Goal: Task Accomplishment & Management: Manage account settings

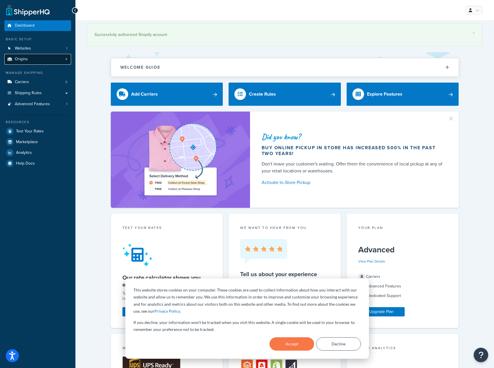
click at [37, 61] on link "Origins 4" at bounding box center [37, 59] width 67 height 11
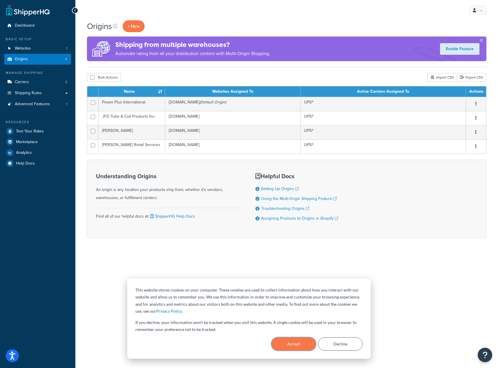
click at [303, 347] on button "Accept" at bounding box center [294, 344] width 45 height 13
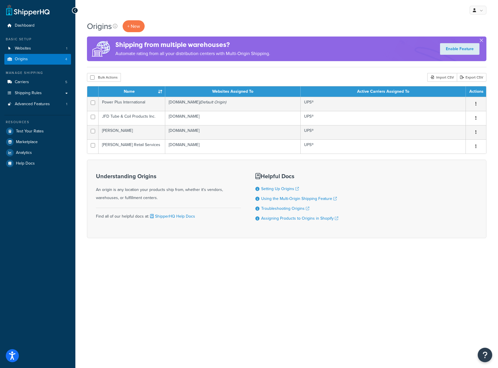
drag, startPoint x: 291, startPoint y: 314, endPoint x: 285, endPoint y: 298, distance: 17.3
click at [291, 314] on div "My Profile Billing Global Settings Contact Us Logout Origins + New Shipping fro…" at bounding box center [286, 184] width 423 height 368
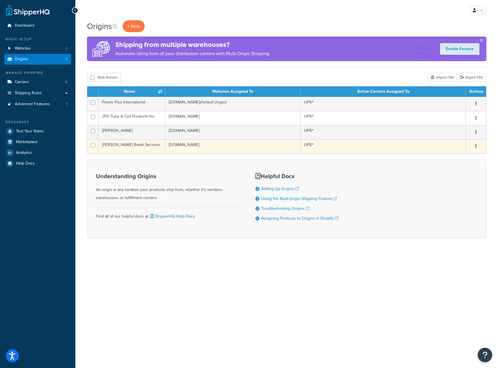
click at [476, 145] on icon "button" at bounding box center [476, 146] width 1 height 4
click at [459, 184] on link "Delete" at bounding box center [457, 182] width 46 height 12
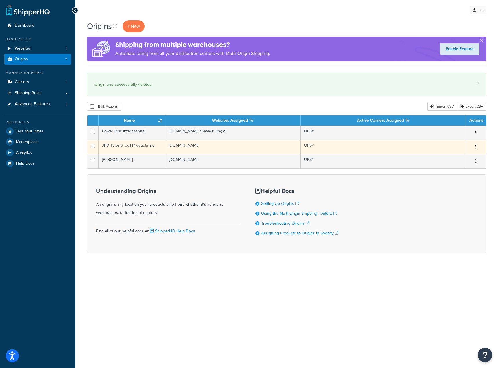
click at [478, 149] on button "button" at bounding box center [476, 147] width 8 height 9
click at [454, 183] on link "Delete" at bounding box center [457, 182] width 46 height 12
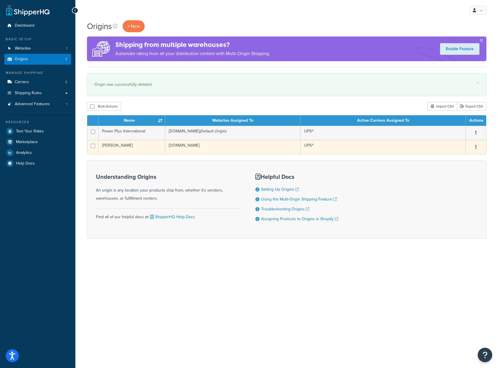
click at [478, 148] on button "button" at bounding box center [476, 147] width 8 height 9
click at [439, 184] on icon at bounding box center [439, 182] width 3 height 4
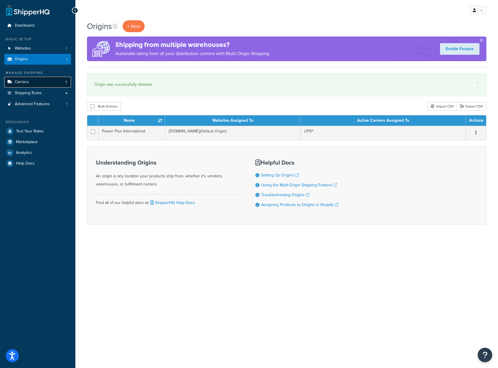
click at [38, 84] on link "Carriers 5" at bounding box center [37, 82] width 67 height 11
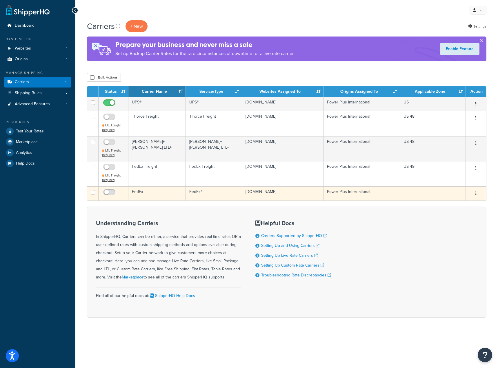
click at [473, 191] on button "button" at bounding box center [476, 193] width 8 height 9
click at [443, 234] on link "Delete" at bounding box center [453, 229] width 46 height 12
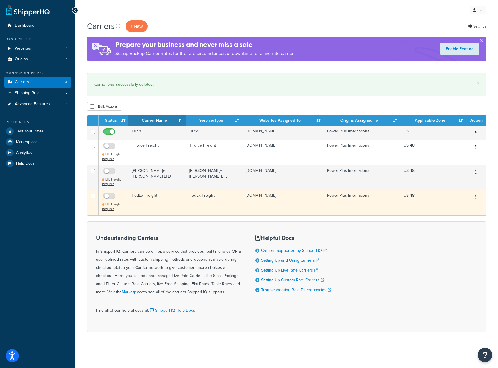
click at [475, 199] on button "button" at bounding box center [476, 197] width 8 height 9
click at [439, 236] on link "Delete" at bounding box center [453, 233] width 46 height 12
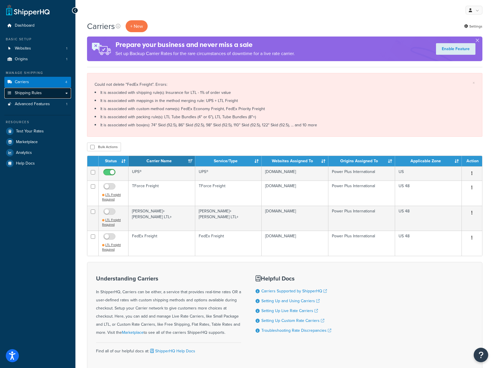
click at [42, 94] on link "Shipping Rules" at bounding box center [37, 93] width 67 height 11
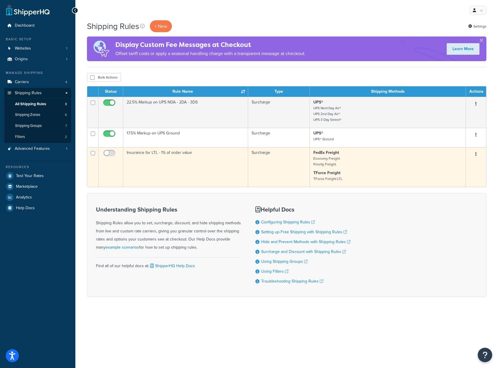
click at [478, 152] on button "button" at bounding box center [476, 154] width 8 height 9
click at [441, 189] on icon at bounding box center [439, 189] width 3 height 4
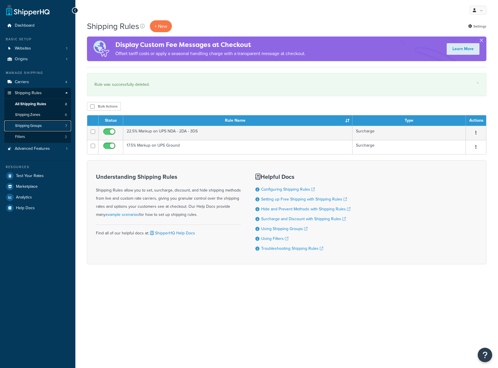
click at [53, 125] on link "Shipping Groups 7" at bounding box center [37, 126] width 67 height 11
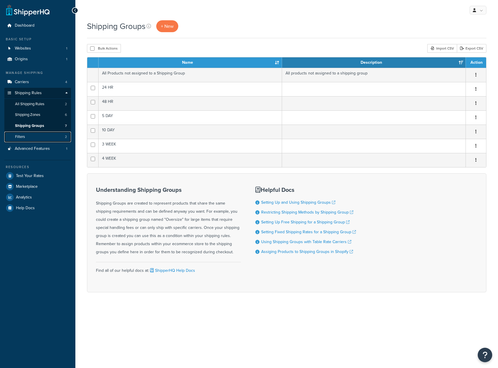
click at [44, 138] on link "Filters 2" at bounding box center [37, 137] width 67 height 11
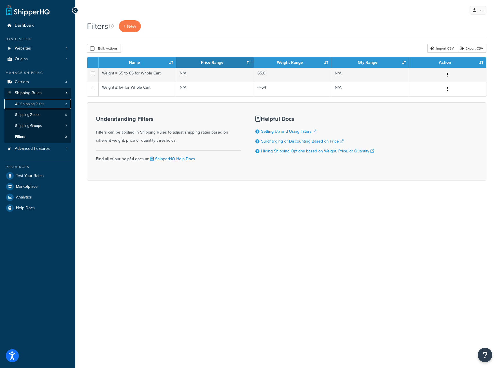
click at [39, 106] on span "All Shipping Rules" at bounding box center [29, 104] width 29 height 5
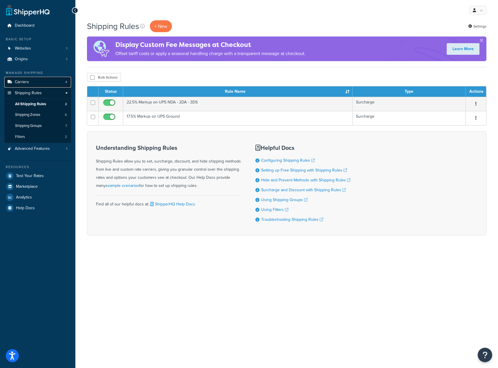
click at [36, 82] on link "Carriers 4" at bounding box center [37, 82] width 67 height 11
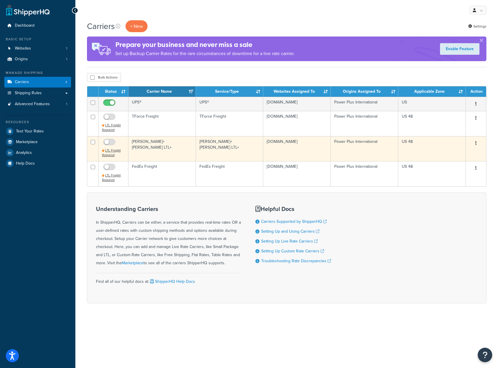
click at [476, 147] on button "button" at bounding box center [476, 143] width 8 height 9
click at [436, 183] on link "Delete" at bounding box center [453, 179] width 46 height 12
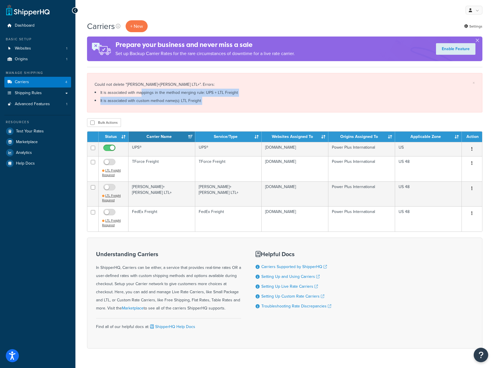
drag, startPoint x: 221, startPoint y: 113, endPoint x: 157, endPoint y: 107, distance: 65.0
click at [142, 97] on div "Carriers + New Settings Prepare your business and never miss a sale Set up Back…" at bounding box center [284, 194] width 419 height 349
click at [159, 109] on div "× Could not delete "Kuehne+Nagel LTL+". Errors: It is associated with mappings …" at bounding box center [284, 92] width 395 height 39
drag, startPoint x: 211, startPoint y: 110, endPoint x: 163, endPoint y: 111, distance: 47.9
click at [151, 94] on div "× Could not delete "Kuehne+Nagel LTL+". Errors: It is associated with mappings …" at bounding box center [284, 92] width 395 height 39
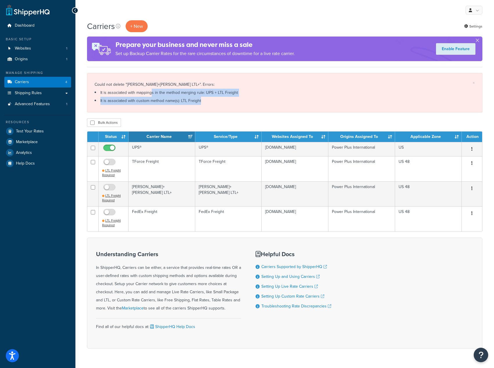
click at [163, 111] on div "× Could not delete "Kuehne+Nagel LTL+". Errors: It is associated with mappings …" at bounding box center [284, 92] width 395 height 39
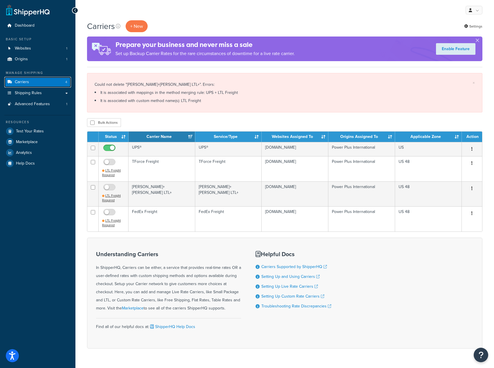
click at [43, 85] on link "Carriers 4" at bounding box center [37, 82] width 67 height 11
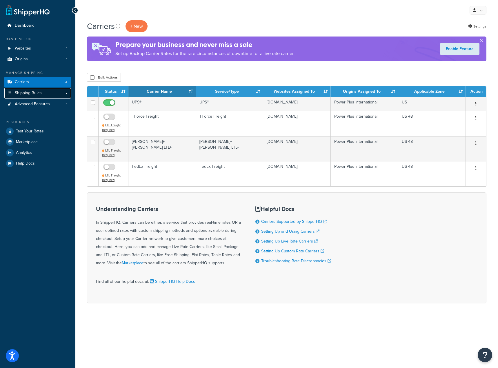
click at [48, 89] on link "Shipping Rules" at bounding box center [37, 93] width 67 height 11
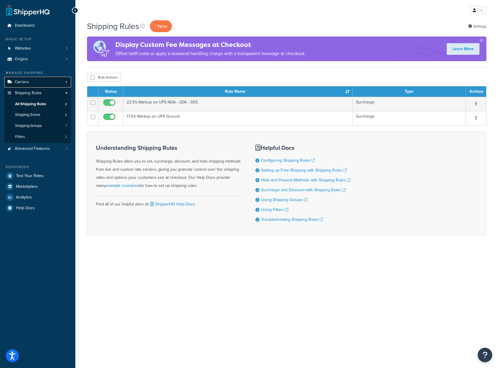
click at [52, 80] on link "Carriers 4" at bounding box center [37, 82] width 67 height 11
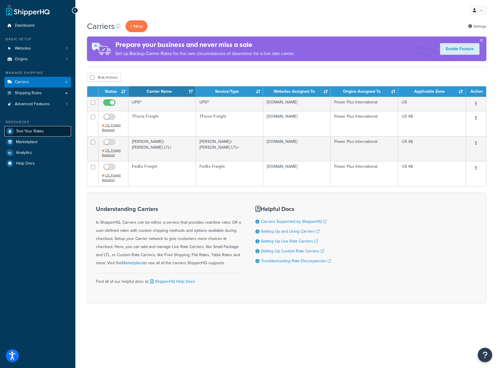
click at [32, 129] on span "Test Your Rates" at bounding box center [30, 131] width 28 height 5
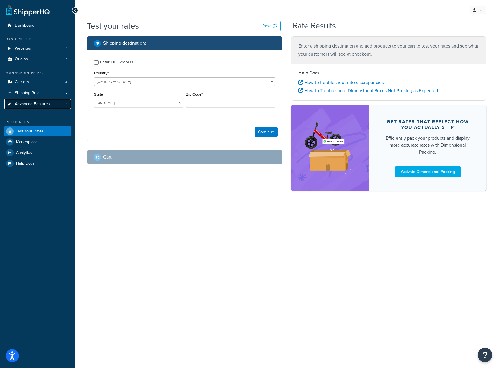
click at [28, 102] on span "Advanced Features" at bounding box center [32, 104] width 35 height 5
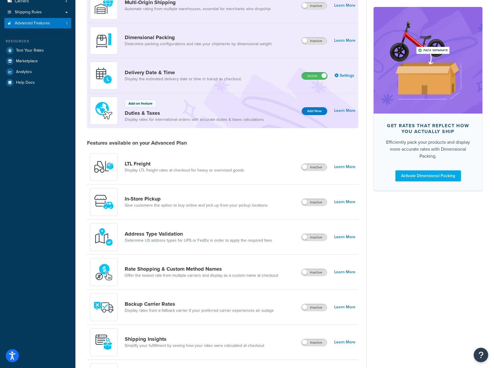
scroll to position [87, 0]
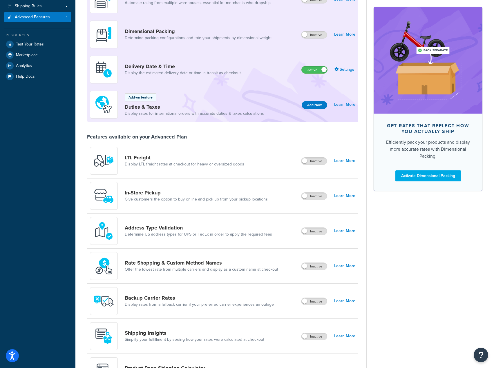
click at [316, 261] on div "Rate Shopping & Custom Method Names Offer the lowest rate from multiple carrier…" at bounding box center [222, 266] width 271 height 35
click at [314, 268] on label "Inactive" at bounding box center [314, 266] width 26 height 7
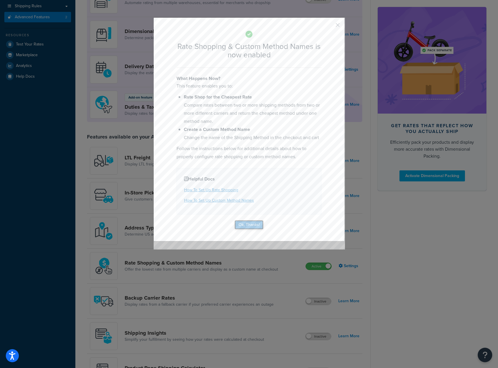
click at [249, 224] on button "Ok, Thanks!" at bounding box center [249, 224] width 29 height 9
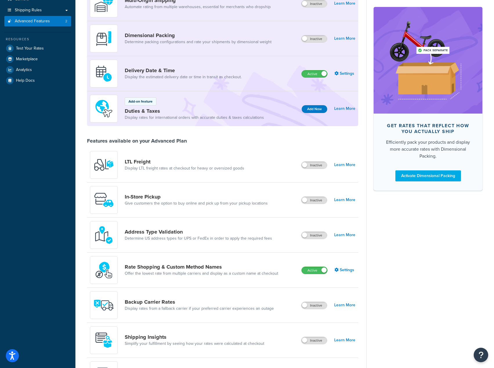
scroll to position [0, 0]
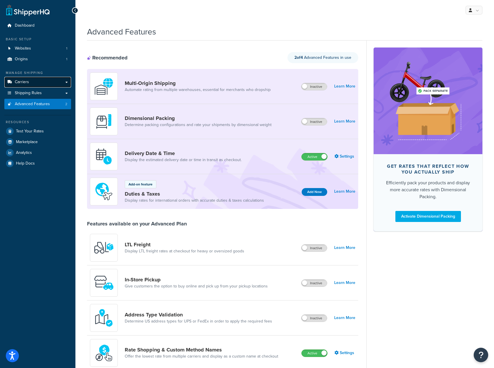
click at [50, 84] on link "Carriers" at bounding box center [37, 82] width 67 height 11
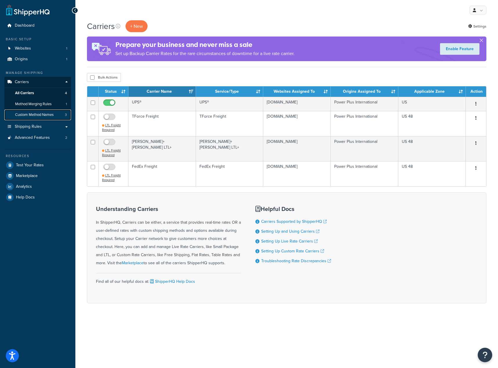
click at [39, 113] on span "Custom Method Names" at bounding box center [34, 115] width 39 height 5
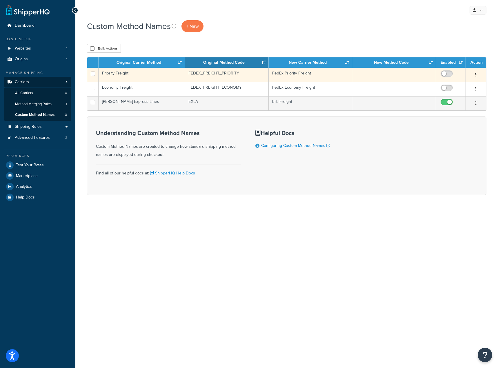
click at [476, 76] on icon "button" at bounding box center [476, 75] width 1 height 4
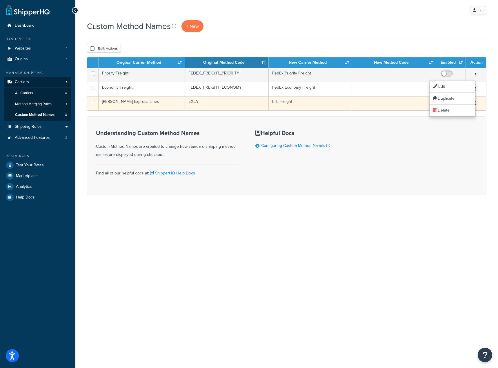
click at [455, 107] on input "checkbox" at bounding box center [448, 103] width 16 height 7
checkbox input "false"
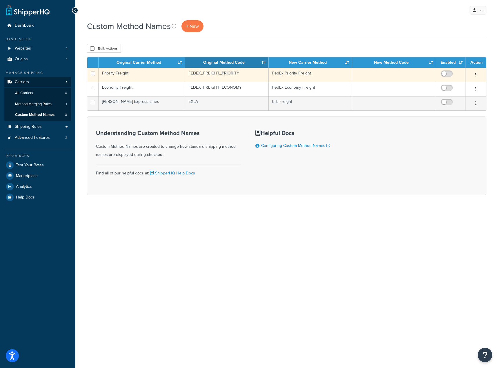
click at [475, 75] on button "button" at bounding box center [476, 74] width 8 height 9
click at [452, 109] on link "Delete" at bounding box center [453, 111] width 46 height 12
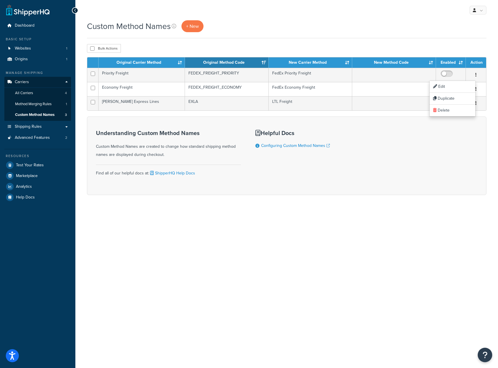
click at [273, 23] on div "Custom Method Names + New" at bounding box center [287, 26] width 400 height 12
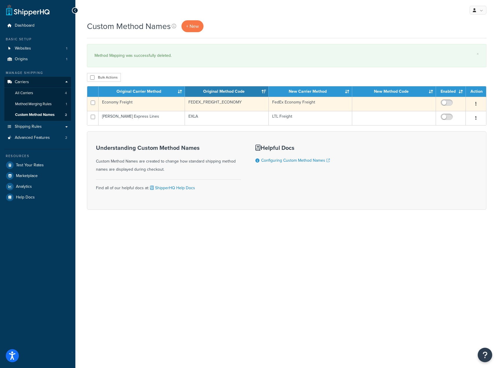
click at [478, 106] on button "button" at bounding box center [476, 104] width 8 height 9
click at [436, 137] on link "Delete" at bounding box center [453, 140] width 46 height 12
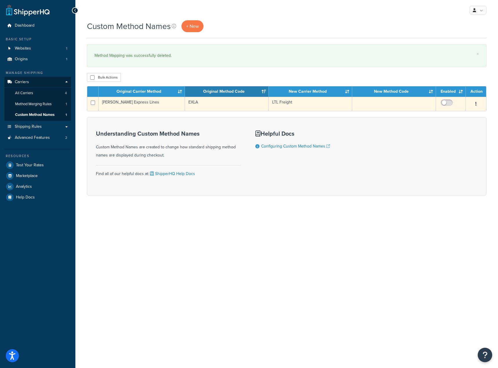
click at [475, 103] on button "button" at bounding box center [476, 104] width 8 height 9
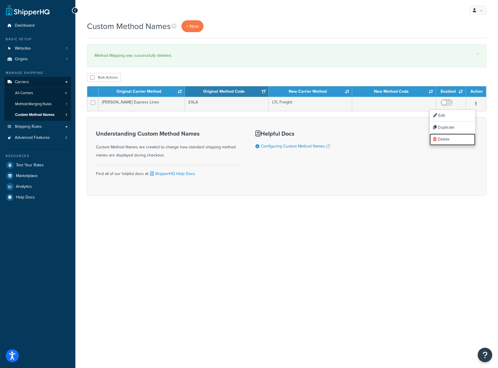
drag, startPoint x: 440, startPoint y: 142, endPoint x: 271, endPoint y: 18, distance: 209.9
click at [440, 142] on link "Delete" at bounding box center [453, 140] width 46 height 12
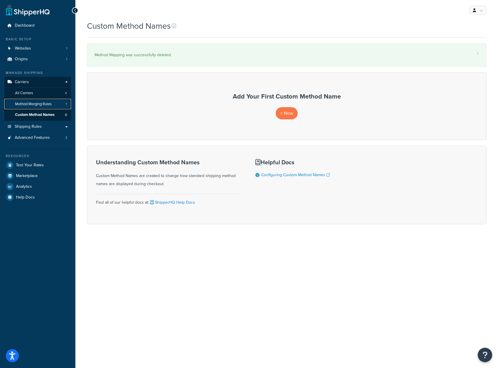
click at [58, 106] on link "Method Merging Rules 1" at bounding box center [37, 104] width 67 height 11
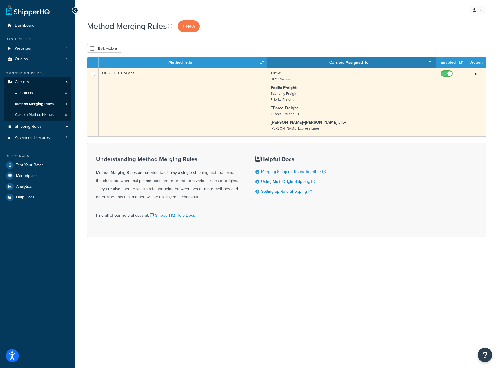
drag, startPoint x: 475, startPoint y: 73, endPoint x: 471, endPoint y: 78, distance: 6.4
click at [475, 73] on button "button" at bounding box center [476, 74] width 8 height 9
click at [450, 74] on input "checkbox" at bounding box center [448, 75] width 16 height 7
checkbox input "false"
click at [478, 76] on button "button" at bounding box center [476, 74] width 8 height 9
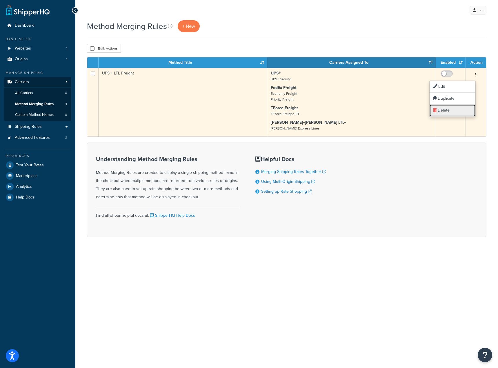
click at [458, 113] on link "Delete" at bounding box center [453, 111] width 46 height 12
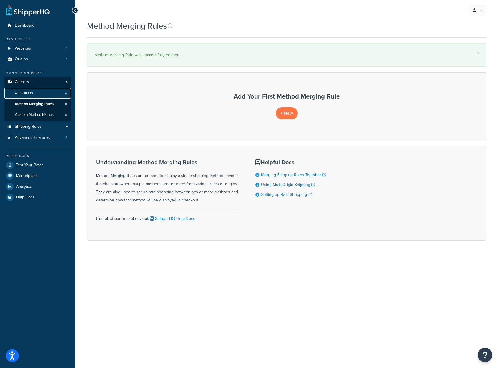
click at [27, 95] on span "All Carriers" at bounding box center [24, 93] width 18 height 5
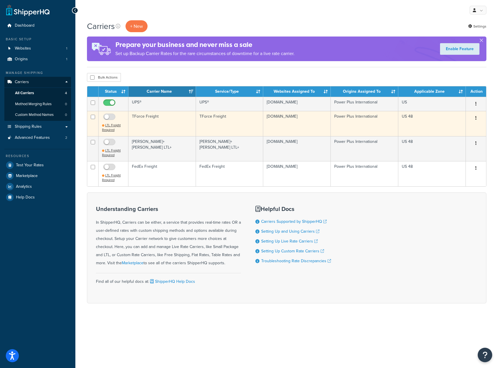
click at [473, 119] on button "button" at bounding box center [476, 118] width 8 height 9
click at [435, 156] on link "Delete" at bounding box center [453, 154] width 46 height 12
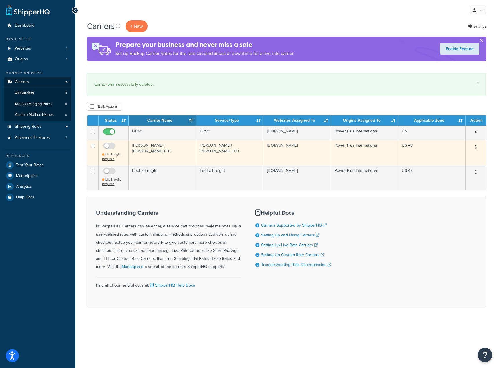
click at [476, 149] on icon "button" at bounding box center [476, 147] width 1 height 4
click at [440, 182] on link "Delete" at bounding box center [453, 183] width 46 height 12
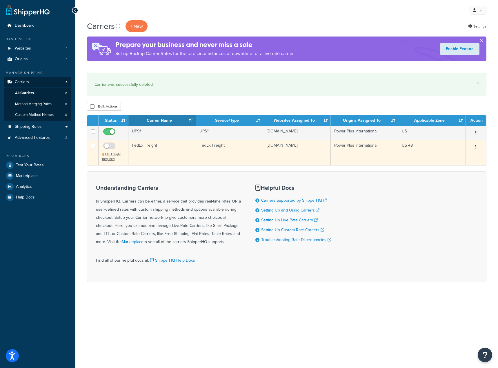
click at [475, 149] on button "button" at bounding box center [476, 147] width 8 height 9
click at [450, 181] on link "Delete" at bounding box center [453, 183] width 46 height 12
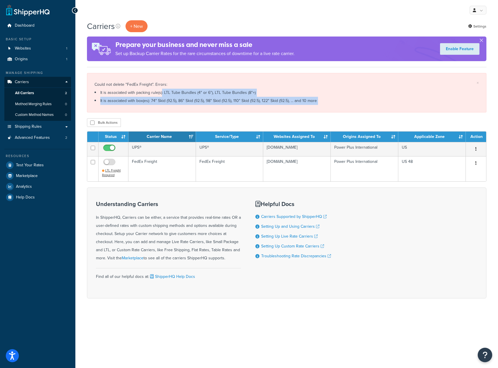
drag, startPoint x: 232, startPoint y: 117, endPoint x: 162, endPoint y: 92, distance: 74.8
click at [162, 92] on div "Carriers + New Settings Prepare your business and never miss a sale Set up Back…" at bounding box center [286, 169] width 423 height 299
click at [223, 120] on div "Bulk Actions Duplicate [GEOGRAPHIC_DATA]" at bounding box center [287, 122] width 400 height 9
drag, startPoint x: 218, startPoint y: 118, endPoint x: 142, endPoint y: 87, distance: 82.2
click at [138, 85] on div "Carriers + New Settings Prepare your business and never miss a sale Set up Back…" at bounding box center [286, 169] width 423 height 299
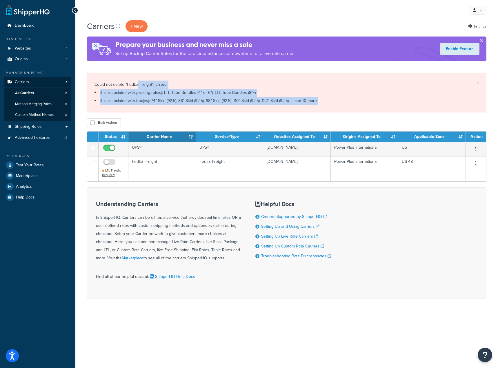
click at [190, 114] on div "Carriers + New Settings Prepare your business and never miss a sale Set up Back…" at bounding box center [286, 169] width 423 height 299
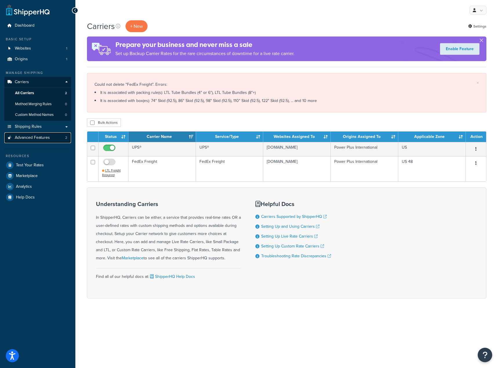
click at [27, 140] on span "Advanced Features" at bounding box center [32, 137] width 35 height 5
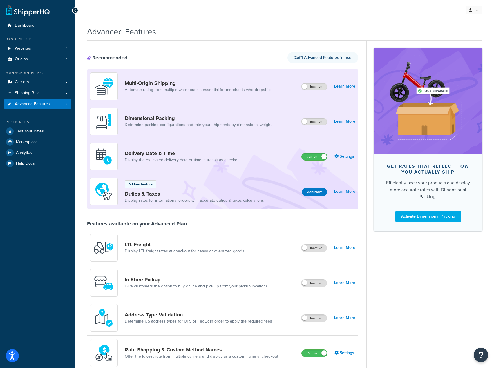
click at [313, 126] on div "Dimensional Packing Determine packing configurations and rate your shipments by…" at bounding box center [222, 121] width 271 height 35
click at [310, 123] on label "Inactive" at bounding box center [314, 121] width 26 height 7
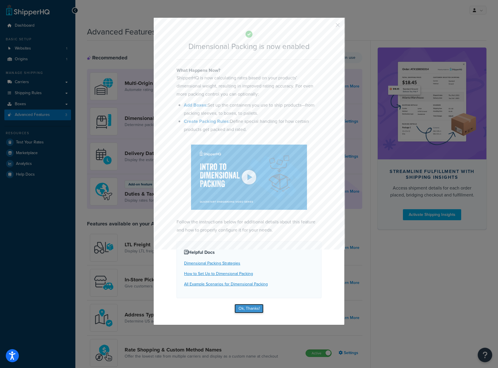
click at [252, 307] on button "Ok, Thanks!" at bounding box center [249, 308] width 29 height 9
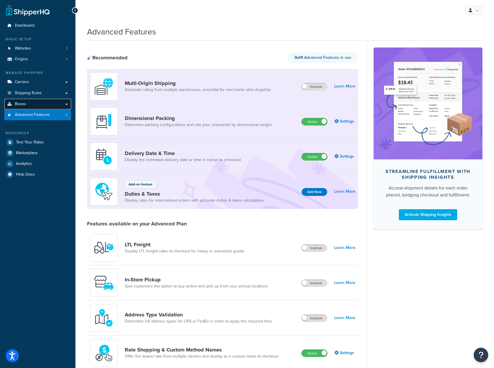
click at [43, 108] on link "Boxes" at bounding box center [37, 104] width 67 height 11
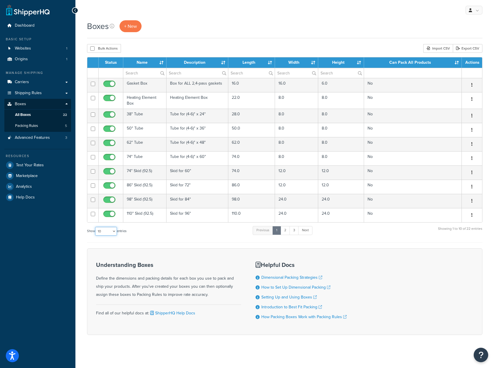
click at [115, 231] on select "10 15 25 50 100 1000" at bounding box center [106, 231] width 22 height 9
select select "100"
click at [96, 227] on select "10 15 25 50 100 1000" at bounding box center [106, 231] width 22 height 9
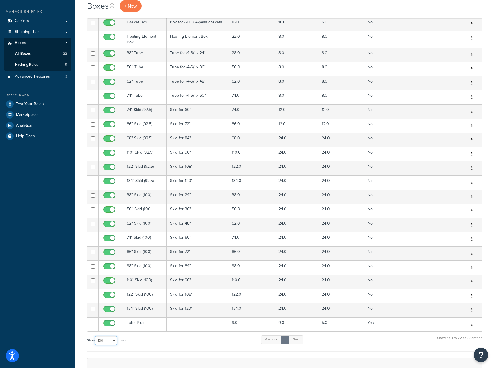
scroll to position [58, 0]
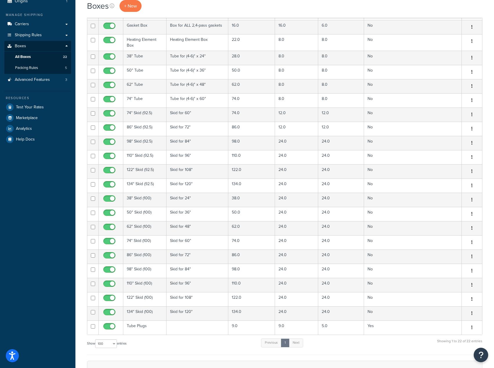
click at [161, 347] on div "Show 10 15 25 50 100 1000 entries Previous 1 Next Showing 1 to 22 of 22 entries" at bounding box center [284, 346] width 395 height 17
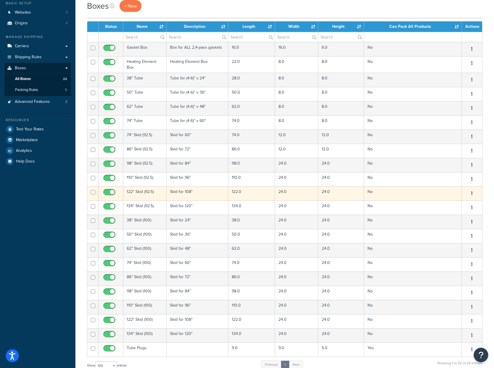
scroll to position [29, 0]
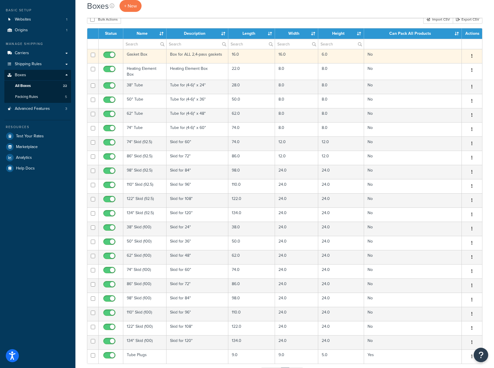
click at [472, 55] on icon "button" at bounding box center [471, 56] width 1 height 4
click at [457, 69] on link "Edit" at bounding box center [453, 67] width 46 height 12
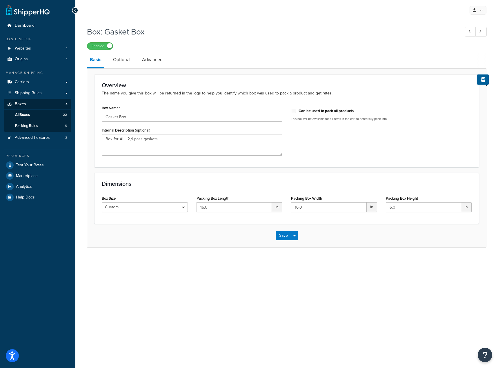
click at [296, 109] on div "Can be used to pack all products" at bounding box center [381, 110] width 181 height 9
drag, startPoint x: 309, startPoint y: 131, endPoint x: 307, endPoint y: 127, distance: 4.4
click at [308, 128] on div "Box Name Gasket Box Internal Description (optional) Box for ALL 2,4-pass gasket…" at bounding box center [286, 132] width 379 height 56
drag, startPoint x: 312, startPoint y: 139, endPoint x: 301, endPoint y: 118, distance: 24.0
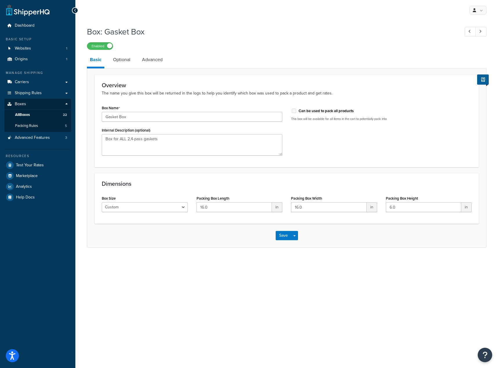
click at [312, 138] on div "Box Name Gasket Box Internal Description (optional) Box for ALL 2,4-pass gasket…" at bounding box center [286, 132] width 379 height 56
click at [130, 62] on link "Optional" at bounding box center [121, 60] width 23 height 14
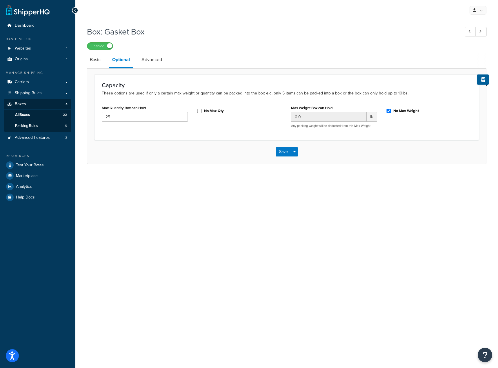
click at [130, 62] on link "Optional" at bounding box center [120, 61] width 23 height 16
drag, startPoint x: 159, startPoint y: 58, endPoint x: 135, endPoint y: 64, distance: 24.5
click at [159, 59] on link "Advanced" at bounding box center [152, 60] width 26 height 14
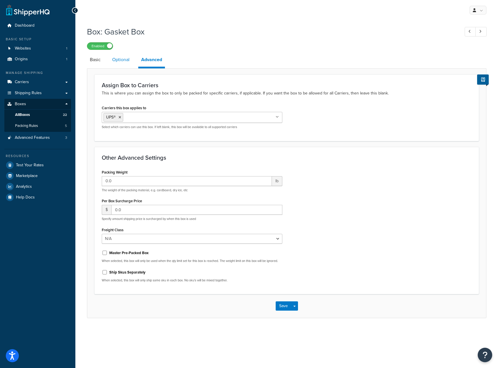
click at [125, 62] on link "Optional" at bounding box center [120, 60] width 23 height 14
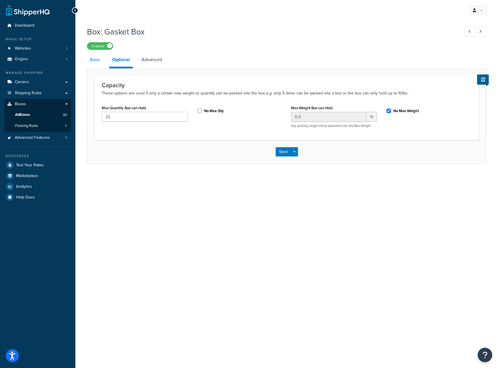
click at [99, 63] on link "Basic" at bounding box center [95, 60] width 17 height 14
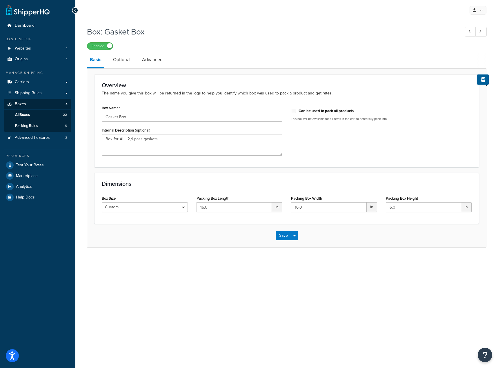
click at [310, 148] on div "Box Name Gasket Box Internal Description (optional) Box for ALL 2,4-pass gasket…" at bounding box center [286, 132] width 379 height 56
click at [283, 239] on button "Save" at bounding box center [284, 235] width 16 height 9
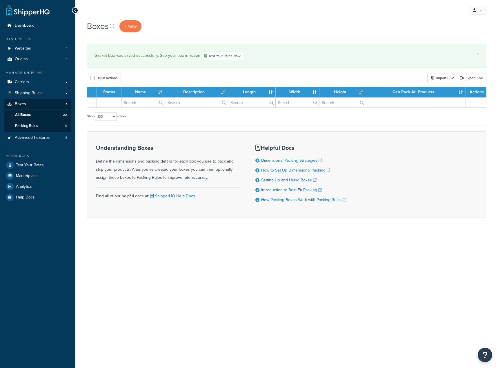
select select "100"
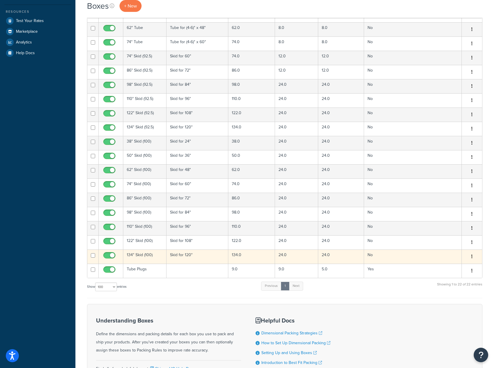
scroll to position [145, 0]
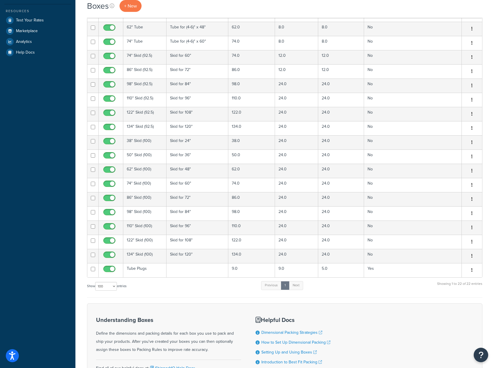
click at [169, 294] on div "Show 10 15 25 50 100 1000 entries Previous 1 Next Showing 1 to 22 of 22 entries" at bounding box center [284, 289] width 395 height 17
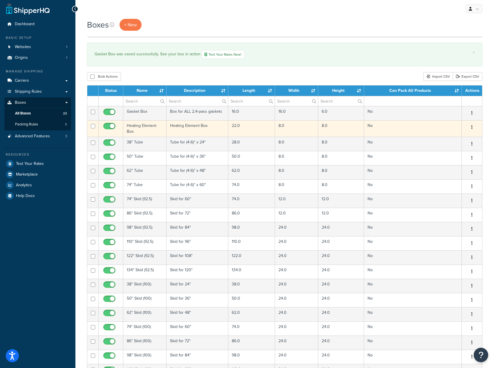
scroll to position [0, 0]
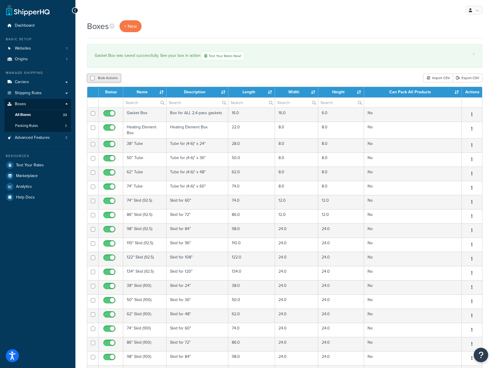
click at [94, 77] on button "Bulk Actions" at bounding box center [104, 78] width 34 height 9
checkbox input "true"
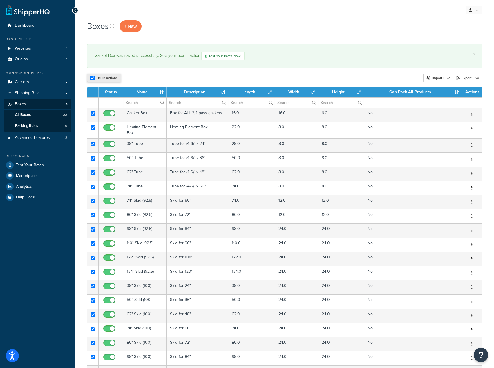
checkbox input "true"
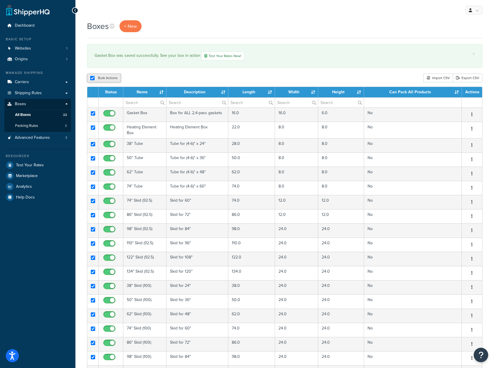
checkbox input "true"
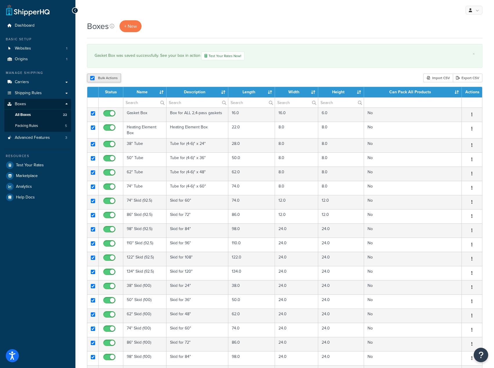
checkbox input "true"
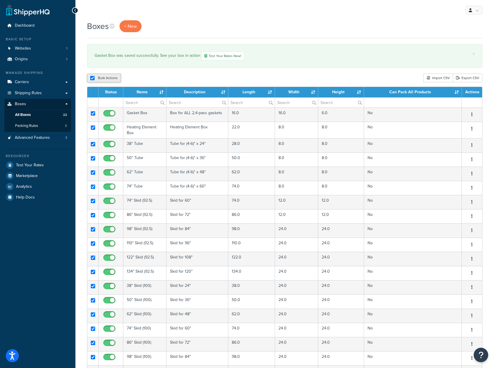
checkbox input "true"
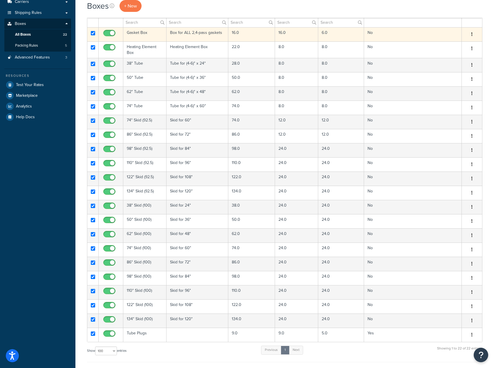
scroll to position [29, 0]
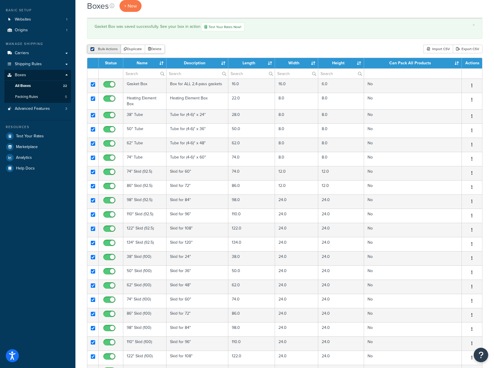
click at [92, 50] on input "checkbox" at bounding box center [92, 49] width 4 height 4
checkbox input "false"
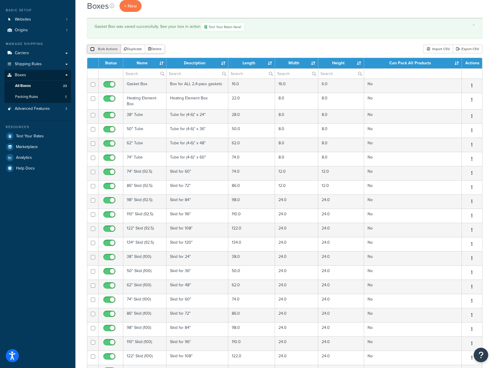
checkbox input "false"
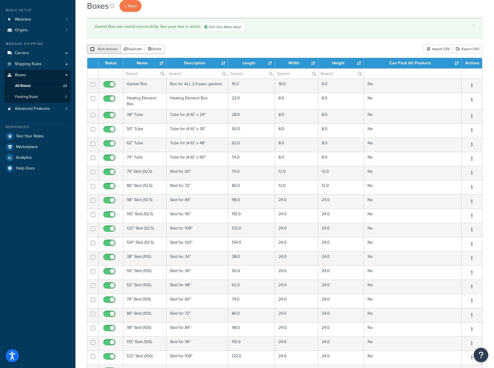
checkbox input "false"
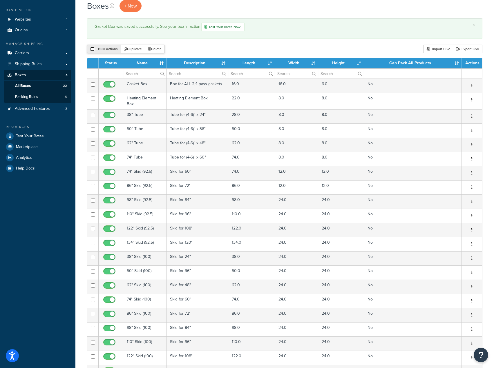
checkbox input "false"
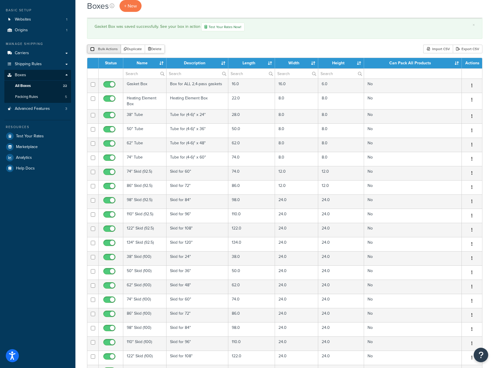
checkbox input "false"
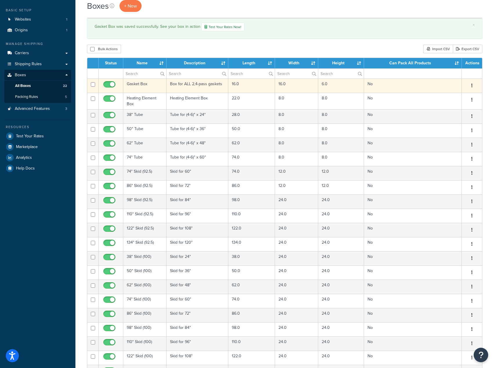
click at [113, 84] on input "checkbox" at bounding box center [110, 85] width 16 height 7
checkbox input "false"
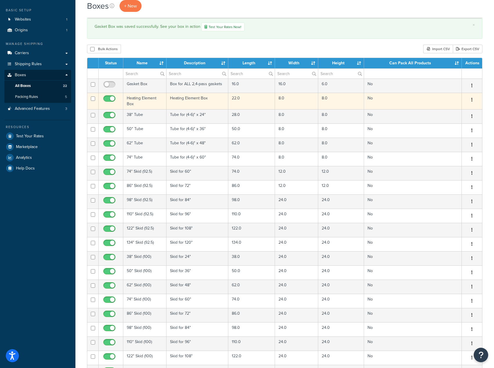
click at [108, 100] on input "checkbox" at bounding box center [110, 100] width 16 height 7
checkbox input "false"
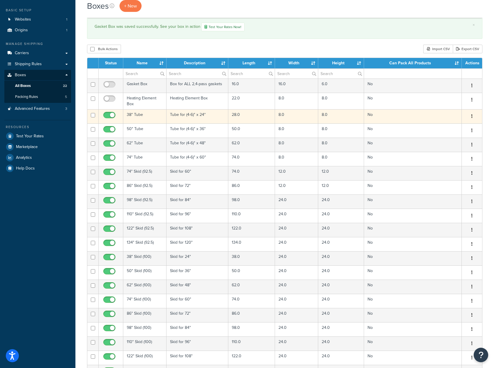
click at [108, 115] on input "checkbox" at bounding box center [110, 116] width 16 height 7
checkbox input "false"
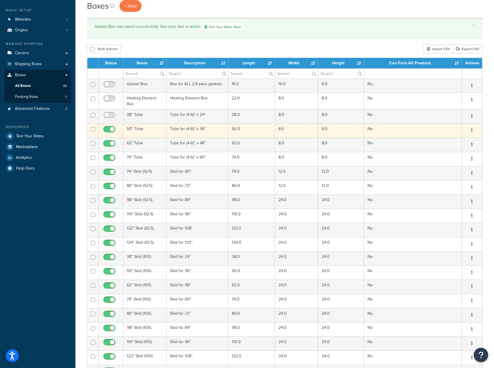
click at [109, 131] on input "checkbox" at bounding box center [110, 130] width 16 height 7
checkbox input "false"
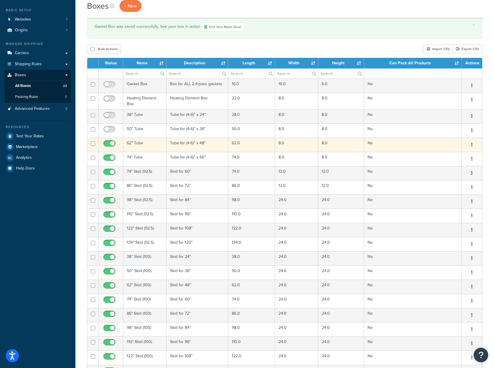
drag, startPoint x: 108, startPoint y: 142, endPoint x: 109, endPoint y: 147, distance: 4.7
click at [108, 142] on input "checkbox" at bounding box center [110, 145] width 16 height 7
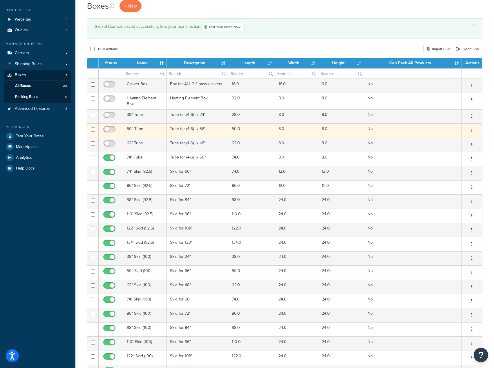
drag, startPoint x: 111, startPoint y: 144, endPoint x: 113, endPoint y: 133, distance: 11.2
click at [111, 143] on input "checkbox" at bounding box center [110, 145] width 16 height 7
checkbox input "true"
click at [113, 131] on input "checkbox" at bounding box center [110, 130] width 16 height 7
checkbox input "true"
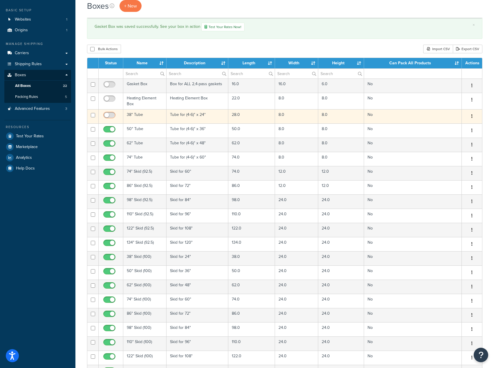
click at [116, 118] on input "checkbox" at bounding box center [110, 116] width 16 height 7
checkbox input "true"
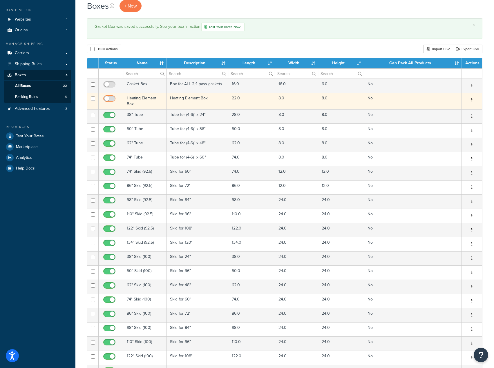
click at [110, 99] on input "checkbox" at bounding box center [110, 100] width 16 height 7
checkbox input "true"
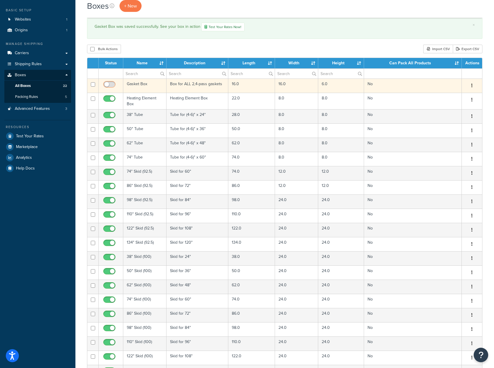
click at [110, 87] on input "checkbox" at bounding box center [110, 85] width 16 height 7
checkbox input "true"
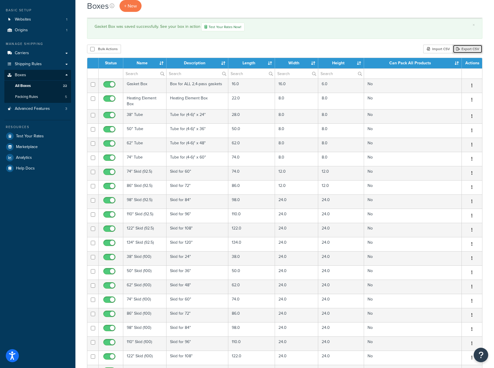
click at [460, 47] on link "Export CSV" at bounding box center [468, 49] width 30 height 9
click at [328, 27] on div "Gasket Box was saved successfully. See your box in action Test Your Rates Now!" at bounding box center [285, 27] width 380 height 9
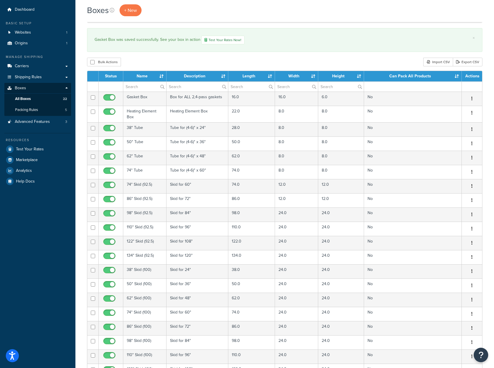
scroll to position [0, 0]
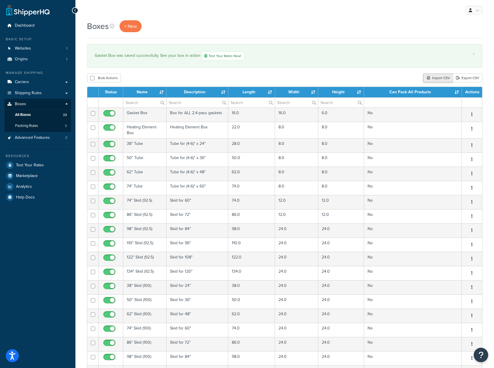
click at [435, 78] on div "Import CSV" at bounding box center [438, 78] width 30 height 9
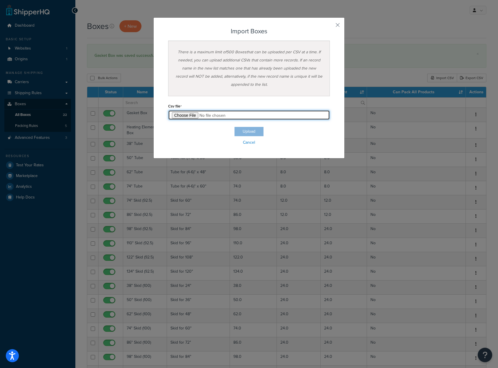
click at [185, 116] on input "file" at bounding box center [249, 115] width 162 height 10
type input "C:\fakepath\Box Export-2025-09-09 0610 - v1.csv"
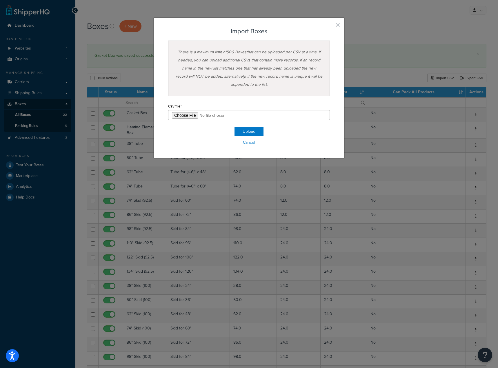
click at [290, 136] on div "Upload Cancel" at bounding box center [249, 137] width 162 height 20
click at [251, 129] on button "Upload" at bounding box center [249, 131] width 29 height 9
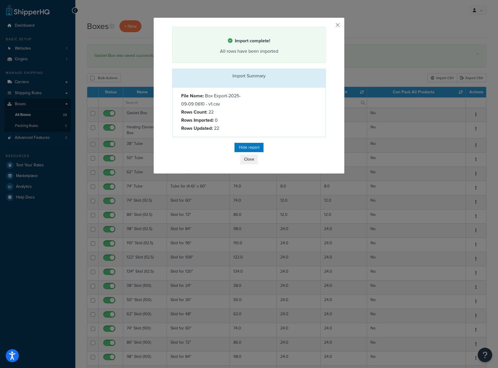
click at [280, 161] on div "Hide report Close" at bounding box center [249, 153] width 154 height 21
click at [249, 160] on button "Close" at bounding box center [249, 160] width 17 height 10
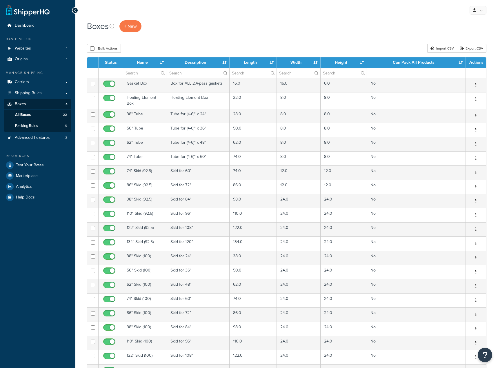
select select "100"
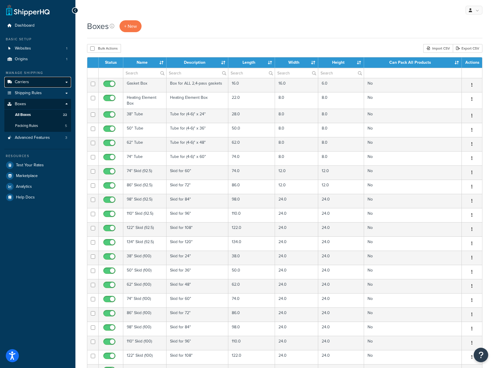
click at [50, 77] on link "Carriers" at bounding box center [37, 82] width 67 height 11
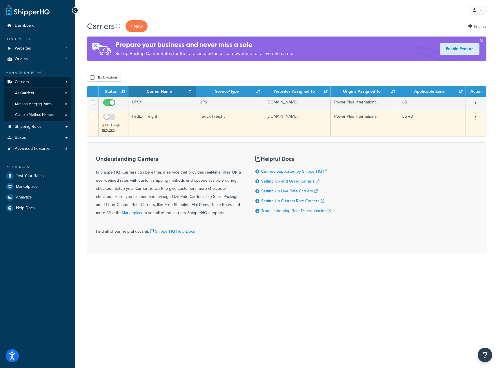
click at [479, 120] on button "button" at bounding box center [476, 118] width 8 height 9
click at [465, 150] on link "Delete" at bounding box center [453, 154] width 46 height 12
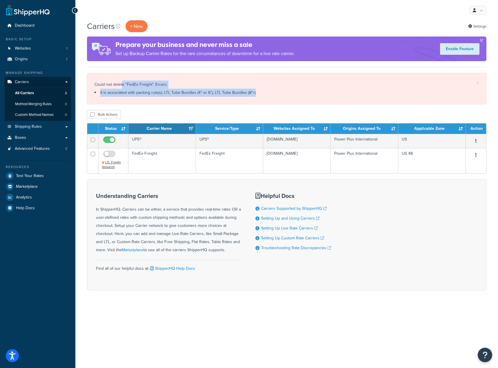
drag, startPoint x: 266, startPoint y: 104, endPoint x: 154, endPoint y: 100, distance: 112.4
click at [124, 89] on div "× Could not delete "FedEx Freight". Errors: It is associated with packing rule(…" at bounding box center [287, 88] width 400 height 31
click at [166, 104] on div "× Could not delete "FedEx Freight". Errors: It is associated with packing rule(…" at bounding box center [287, 88] width 400 height 31
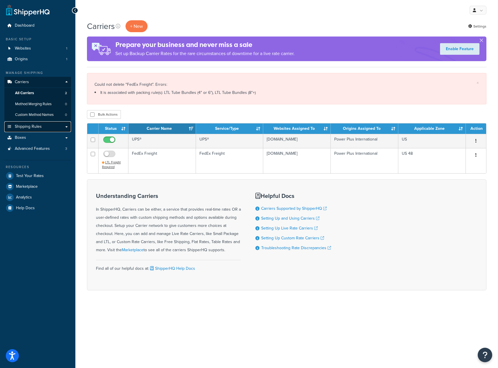
click at [34, 125] on span "Shipping Rules" at bounding box center [28, 126] width 27 height 5
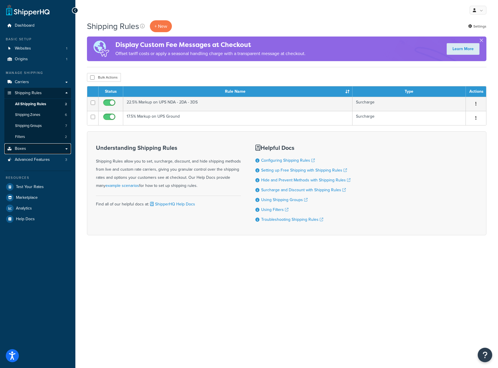
click at [43, 147] on link "Boxes" at bounding box center [37, 149] width 67 height 11
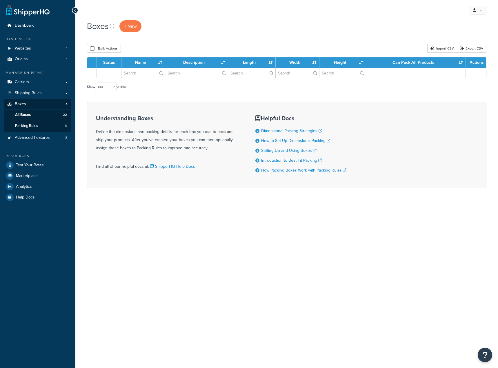
select select "100"
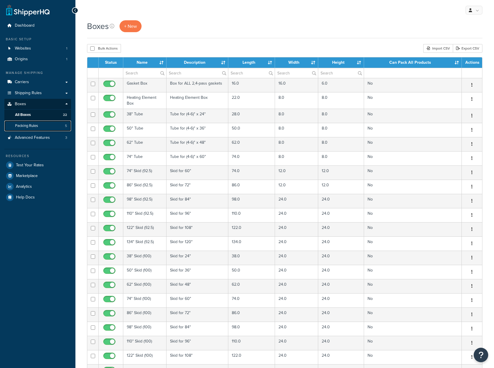
click at [60, 124] on link "Packing Rules 5" at bounding box center [37, 126] width 67 height 11
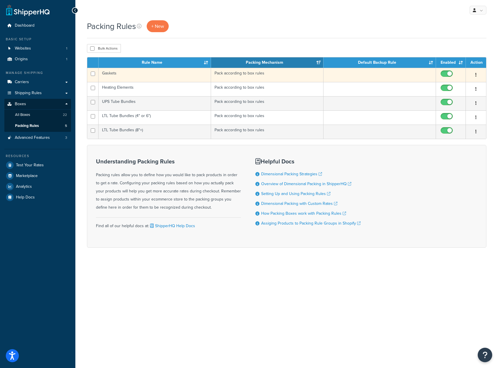
click at [476, 77] on icon "button" at bounding box center [476, 75] width 1 height 4
click at [452, 111] on link "Delete" at bounding box center [453, 111] width 46 height 12
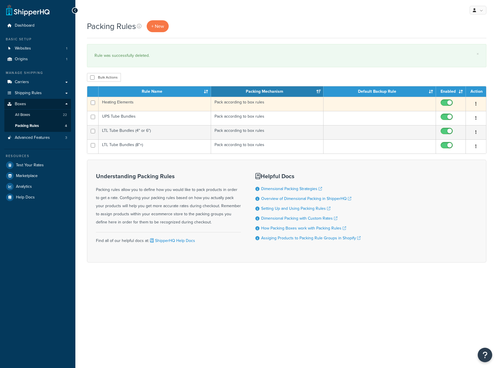
click at [474, 104] on button "button" at bounding box center [476, 104] width 8 height 9
click at [451, 139] on link "Delete" at bounding box center [453, 140] width 46 height 12
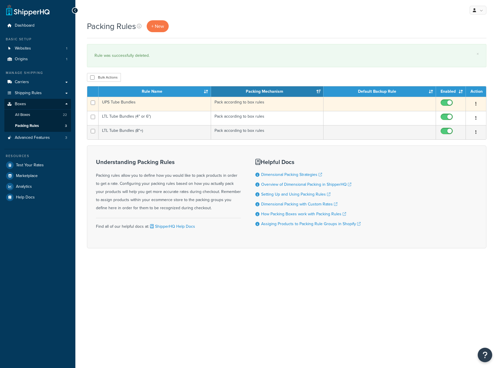
drag, startPoint x: 0, startPoint y: 0, endPoint x: 478, endPoint y: 102, distance: 489.2
click at [478, 102] on button "button" at bounding box center [476, 104] width 8 height 9
click at [456, 136] on link "Delete" at bounding box center [453, 140] width 46 height 12
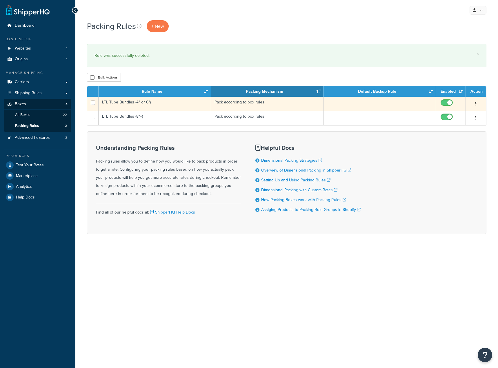
click at [476, 104] on icon "button" at bounding box center [476, 104] width 1 height 4
click at [449, 138] on link "Delete" at bounding box center [453, 140] width 46 height 12
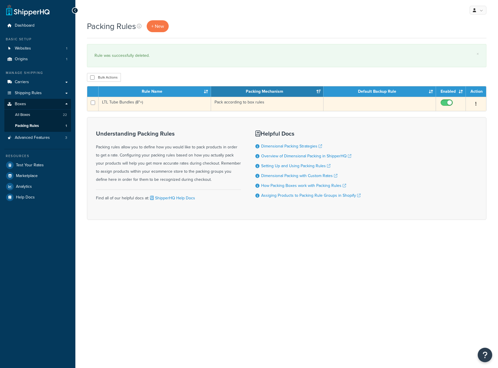
click at [475, 106] on button "button" at bounding box center [476, 104] width 8 height 9
click at [451, 139] on link "Delete" at bounding box center [453, 140] width 46 height 12
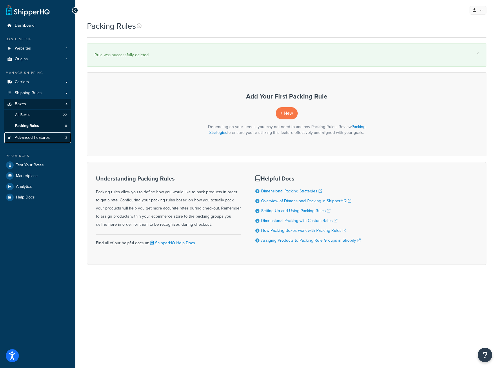
click at [37, 139] on span "Advanced Features" at bounding box center [32, 137] width 35 height 5
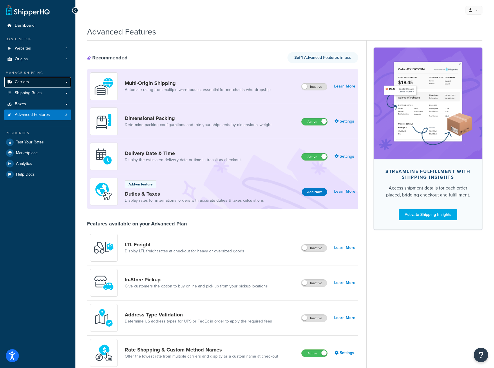
click at [53, 81] on link "Carriers" at bounding box center [37, 82] width 67 height 11
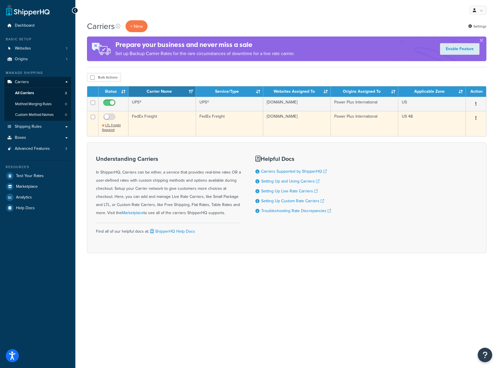
click at [474, 122] on button "button" at bounding box center [476, 118] width 8 height 9
drag, startPoint x: 451, startPoint y: 155, endPoint x: 276, endPoint y: 20, distance: 221.2
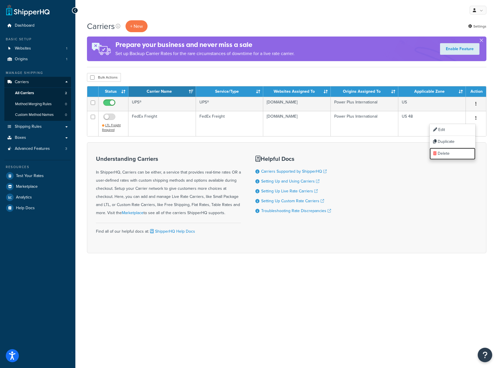
click at [451, 155] on link "Delete" at bounding box center [453, 154] width 46 height 12
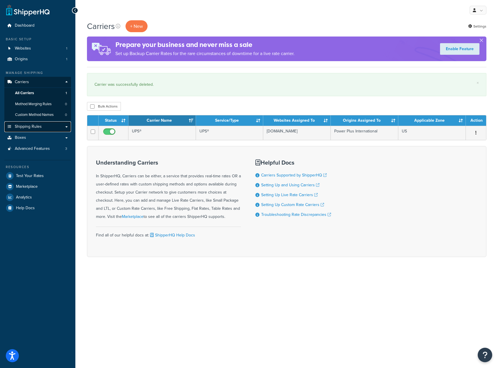
click at [46, 125] on link "Shipping Rules" at bounding box center [37, 127] width 67 height 11
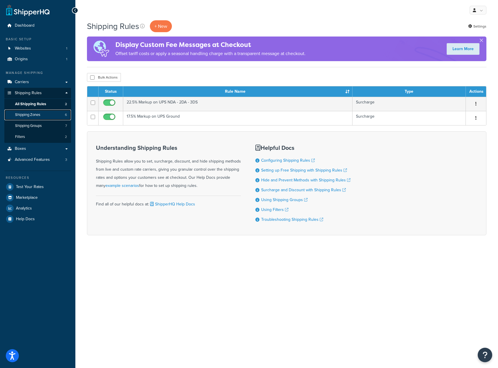
click at [44, 116] on link "Shipping Zones 6" at bounding box center [37, 115] width 67 height 11
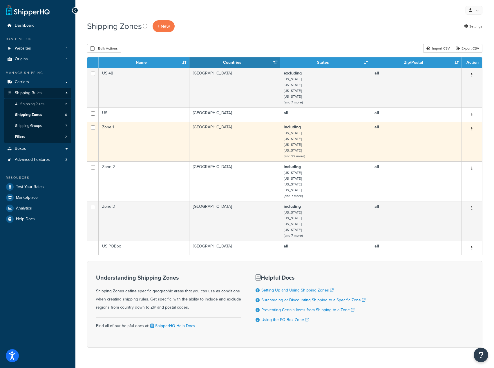
click at [473, 130] on button "button" at bounding box center [472, 128] width 8 height 9
click at [450, 167] on link "Delete" at bounding box center [449, 165] width 46 height 12
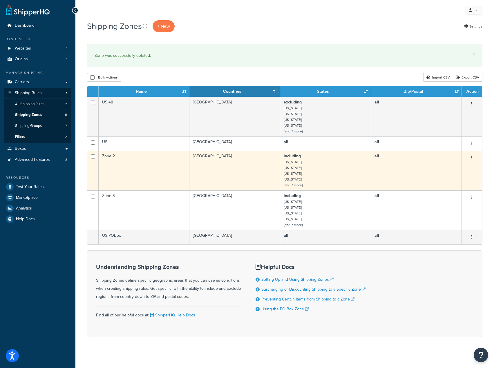
click at [472, 158] on icon "button" at bounding box center [471, 158] width 1 height 4
click at [428, 195] on link "Delete" at bounding box center [449, 194] width 46 height 12
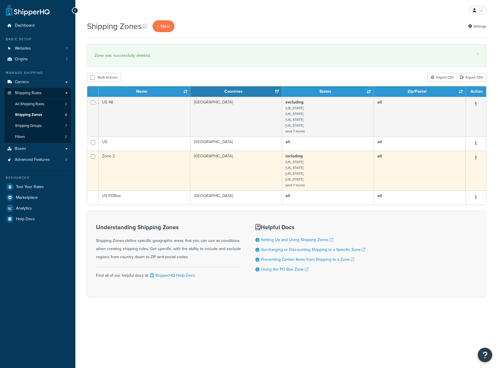
click at [476, 159] on icon "button" at bounding box center [476, 158] width 1 height 4
click at [442, 196] on link "Delete" at bounding box center [453, 194] width 46 height 12
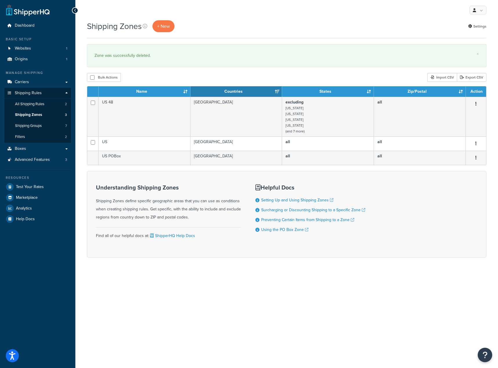
click at [258, 23] on div "Shipping Zones + New Settings" at bounding box center [287, 26] width 400 height 12
click at [44, 126] on link "Shipping Groups 7" at bounding box center [37, 126] width 67 height 11
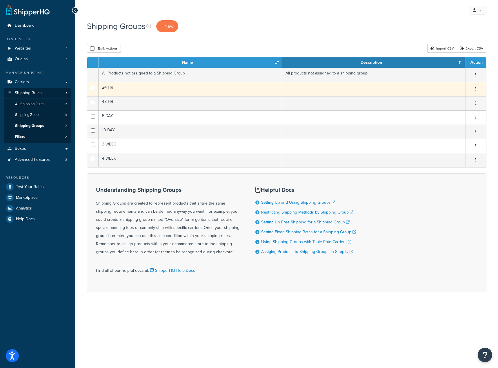
click at [477, 89] on button "button" at bounding box center [476, 89] width 8 height 9
click at [451, 122] on link "Delete" at bounding box center [453, 125] width 46 height 12
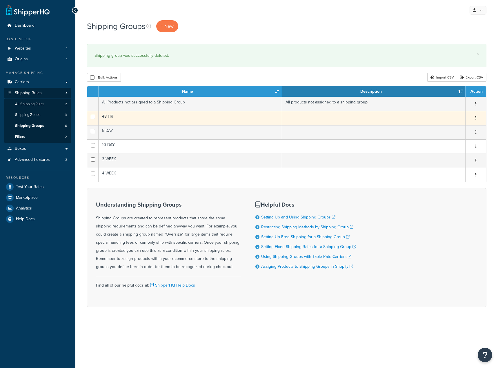
click at [477, 118] on button "button" at bounding box center [476, 118] width 8 height 9
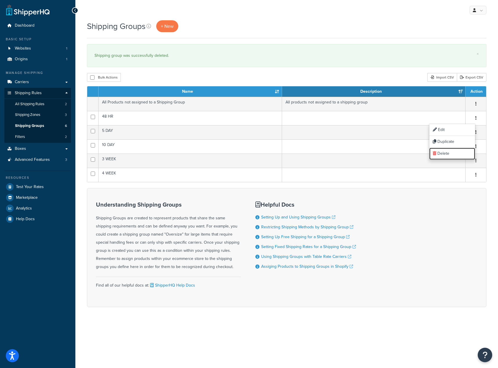
drag, startPoint x: 444, startPoint y: 156, endPoint x: 277, endPoint y: 19, distance: 216.1
click at [444, 157] on link "Delete" at bounding box center [453, 154] width 46 height 12
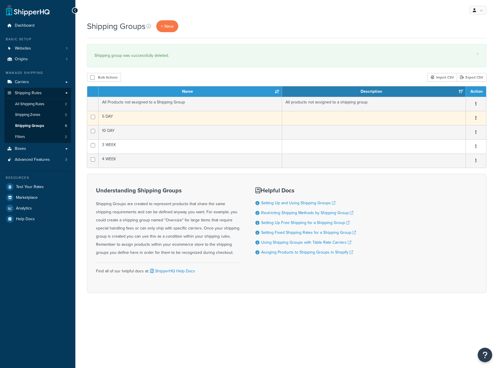
click at [475, 119] on button "button" at bounding box center [476, 118] width 8 height 9
click at [435, 155] on icon at bounding box center [434, 153] width 3 height 4
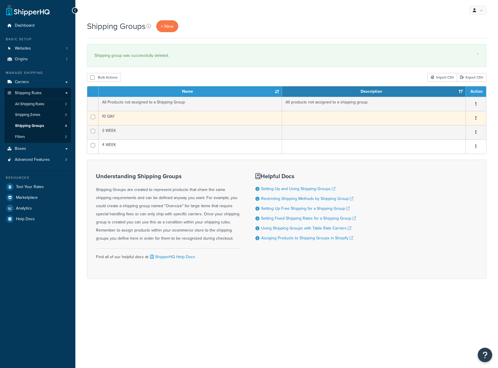
click at [477, 118] on button "button" at bounding box center [476, 118] width 8 height 9
click at [438, 150] on link "Delete" at bounding box center [453, 154] width 46 height 12
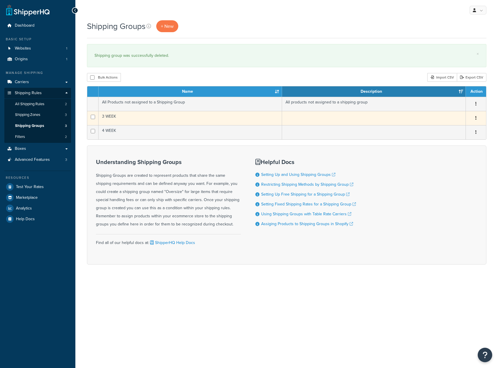
click at [476, 119] on icon "button" at bounding box center [476, 118] width 1 height 4
click at [458, 152] on link "Delete" at bounding box center [453, 154] width 46 height 12
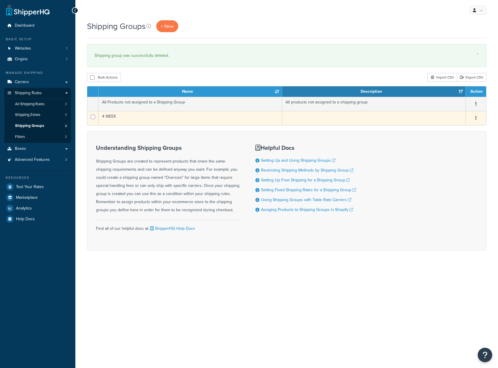
click at [479, 120] on button "button" at bounding box center [476, 118] width 8 height 9
click at [450, 153] on link "Delete" at bounding box center [453, 154] width 46 height 12
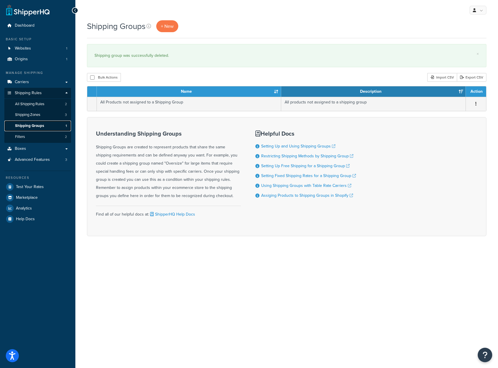
click at [43, 126] on span "Shipping Groups" at bounding box center [29, 126] width 29 height 5
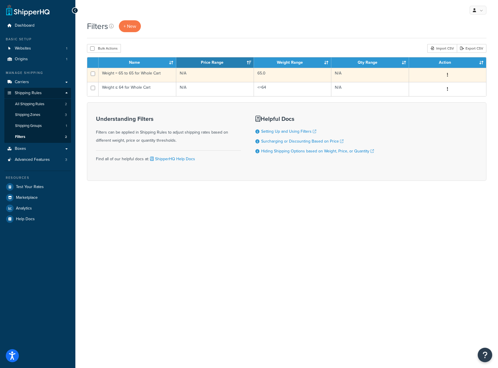
click at [448, 73] on icon "button" at bounding box center [447, 75] width 1 height 4
click at [364, 106] on link "Delete" at bounding box center [372, 111] width 46 height 12
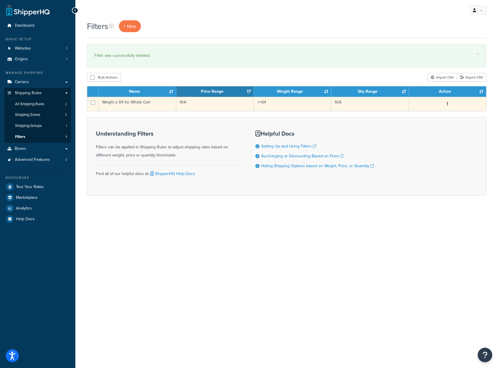
click at [449, 103] on button "button" at bounding box center [448, 104] width 8 height 9
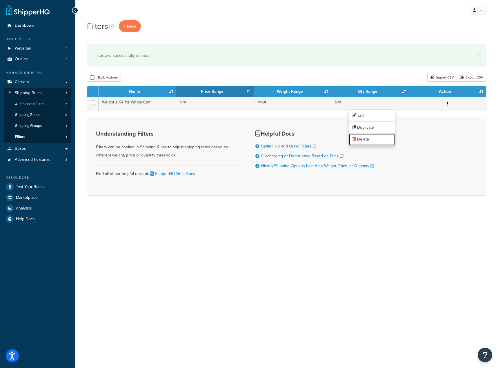
drag, startPoint x: 378, startPoint y: 141, endPoint x: 272, endPoint y: 23, distance: 159.0
click at [378, 142] on link "Delete" at bounding box center [372, 140] width 46 height 12
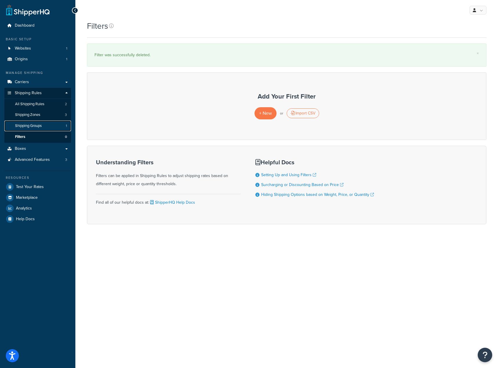
click at [38, 127] on span "Shipping Groups" at bounding box center [28, 126] width 27 height 5
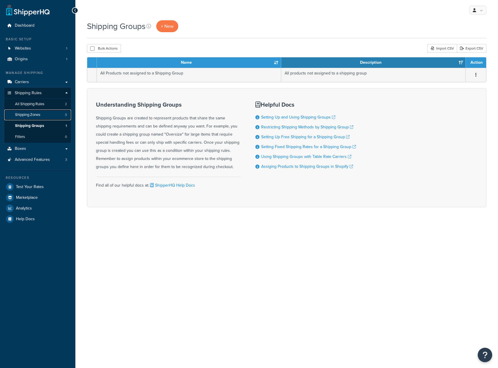
drag, startPoint x: 0, startPoint y: 0, endPoint x: 39, endPoint y: 115, distance: 121.6
click at [39, 115] on span "Shipping Zones" at bounding box center [27, 115] width 25 height 5
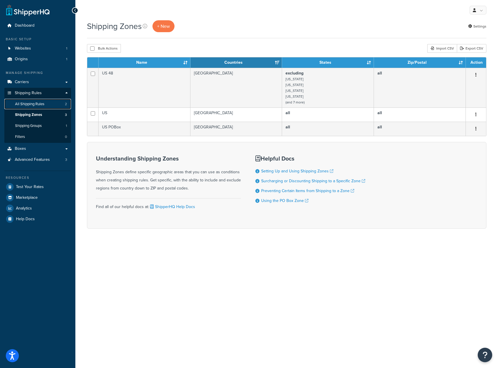
click at [37, 109] on link "All Shipping Rules 2" at bounding box center [37, 104] width 67 height 11
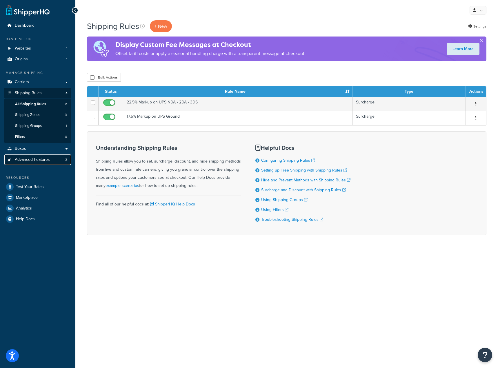
click at [37, 156] on link "Advanced Features 3" at bounding box center [37, 160] width 67 height 11
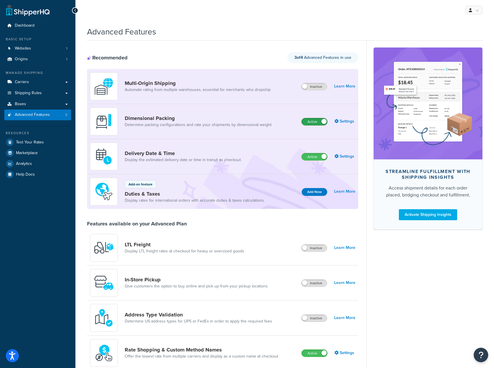
click at [312, 121] on label "Active" at bounding box center [315, 121] width 26 height 7
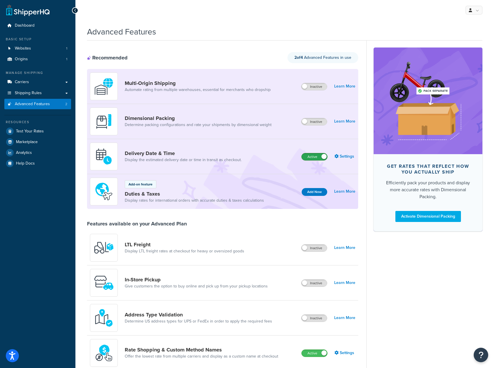
click at [305, 157] on label "Active" at bounding box center [315, 156] width 26 height 7
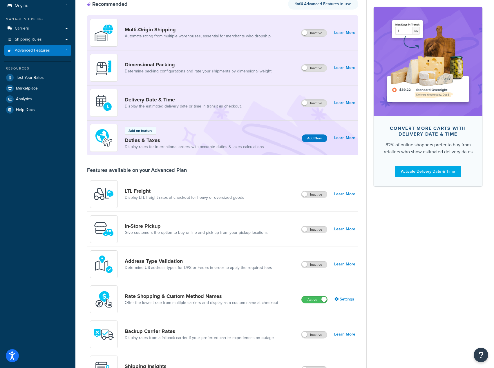
scroll to position [58, 0]
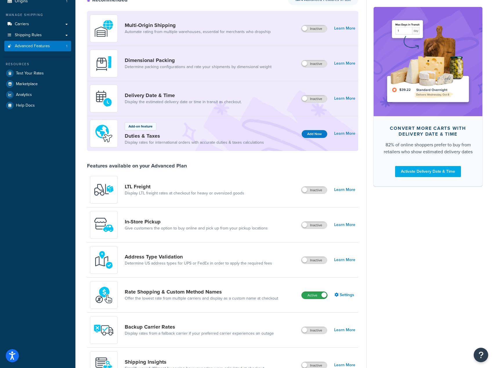
click at [312, 296] on label "Active" at bounding box center [315, 295] width 26 height 7
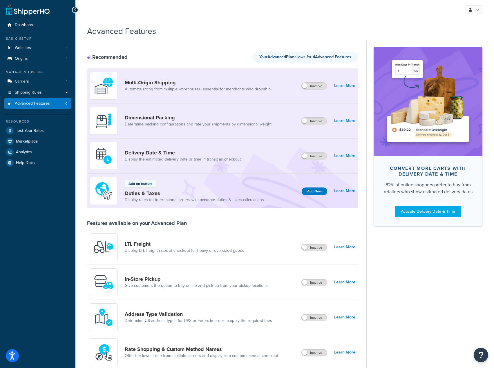
scroll to position [0, 0]
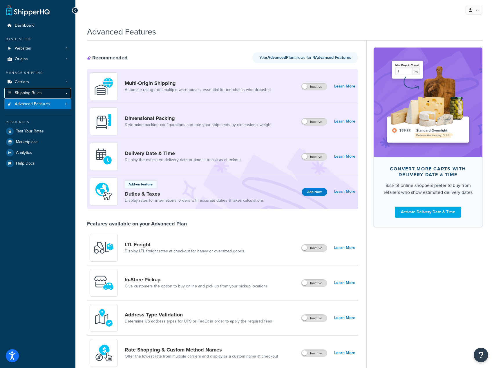
click at [34, 92] on span "Shipping Rules" at bounding box center [28, 93] width 27 height 5
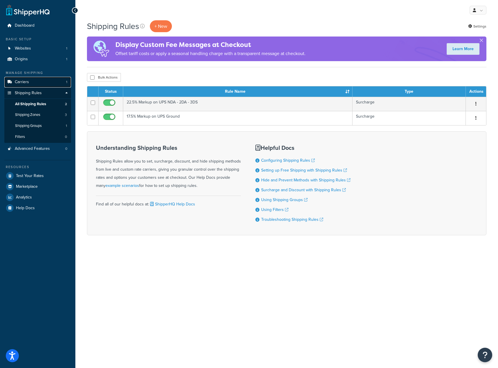
click at [34, 82] on link "Carriers 1" at bounding box center [37, 82] width 67 height 11
drag, startPoint x: 35, startPoint y: 151, endPoint x: 40, endPoint y: 149, distance: 5.8
click at [35, 151] on span "Advanced Features" at bounding box center [32, 149] width 35 height 5
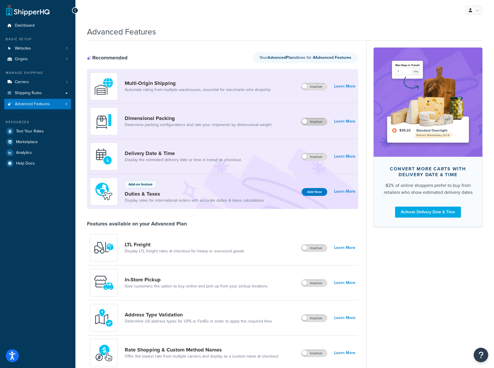
click at [310, 120] on label "Inactive" at bounding box center [314, 121] width 26 height 7
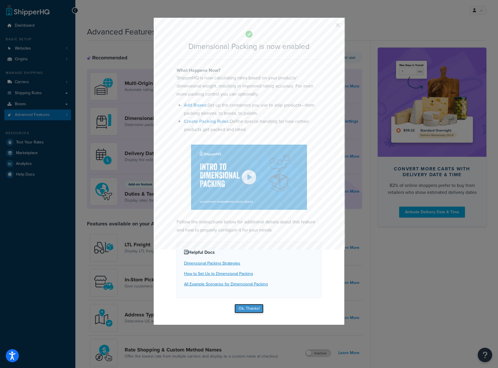
click at [258, 307] on button "Ok, Thanks!" at bounding box center [249, 308] width 29 height 9
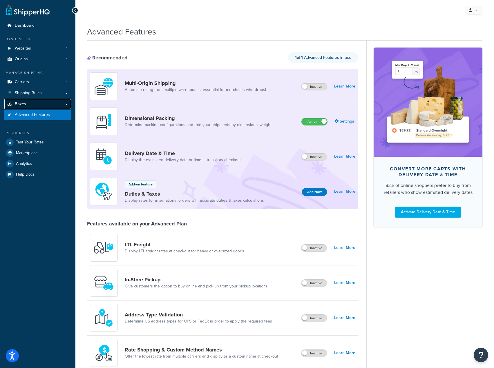
click at [53, 104] on link "Boxes" at bounding box center [37, 104] width 67 height 11
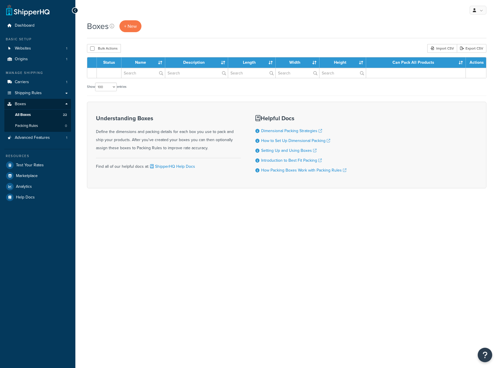
select select "100"
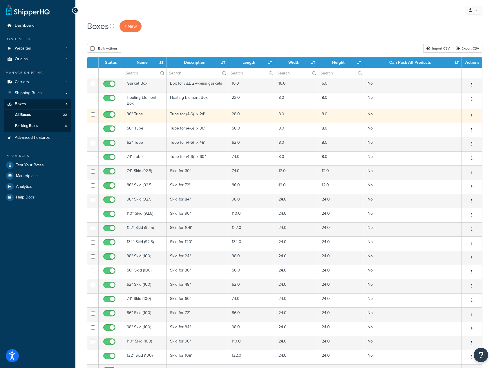
click at [92, 116] on input "checkbox" at bounding box center [93, 115] width 4 height 4
checkbox input "true"
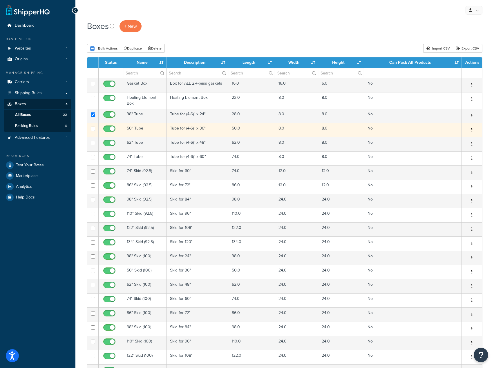
click at [93, 132] on td at bounding box center [92, 130] width 11 height 14
checkbox input "true"
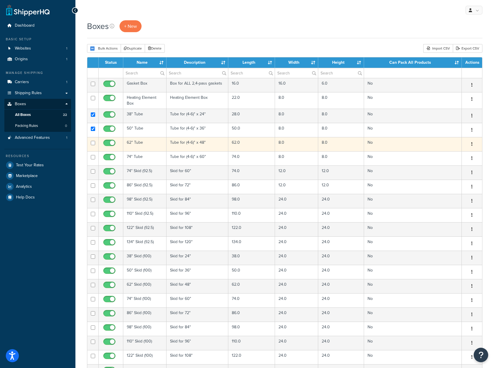
click at [90, 149] on td at bounding box center [92, 144] width 11 height 14
checkbox input "true"
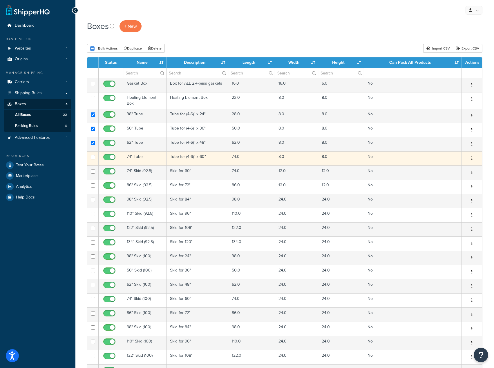
click at [92, 155] on td at bounding box center [92, 158] width 11 height 14
checkbox input "true"
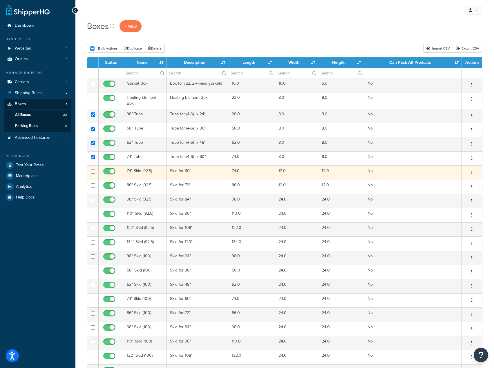
click at [92, 166] on td at bounding box center [92, 173] width 11 height 14
click at [93, 174] on input "checkbox" at bounding box center [93, 171] width 4 height 4
checkbox input "false"
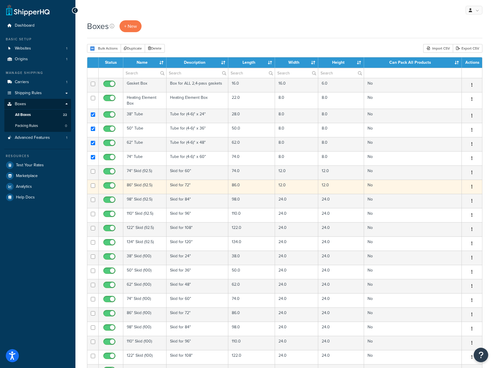
click at [93, 185] on input "checkbox" at bounding box center [93, 186] width 4 height 4
checkbox input "true"
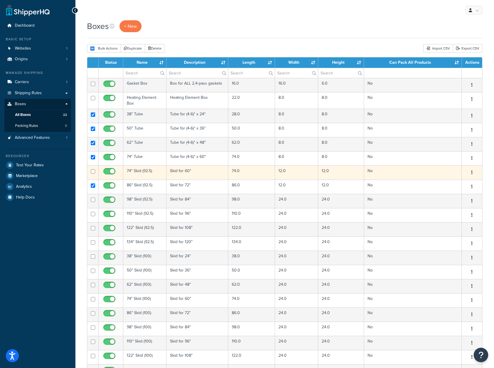
click at [94, 173] on input "checkbox" at bounding box center [93, 171] width 4 height 4
checkbox input "true"
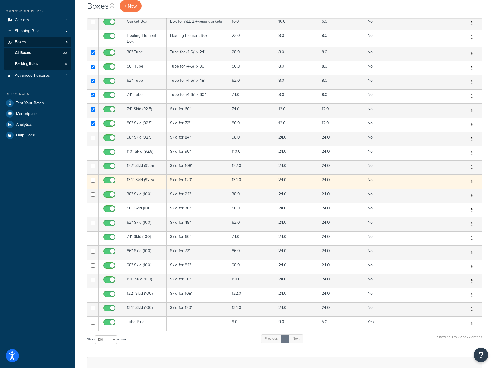
scroll to position [87, 0]
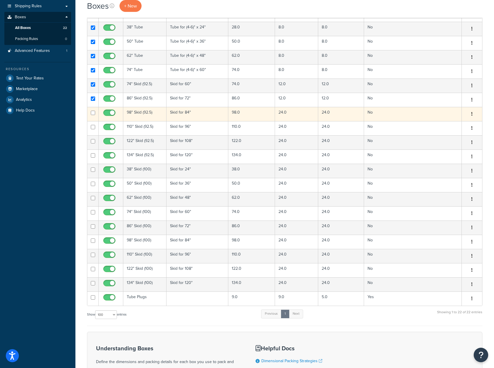
click at [93, 113] on input "checkbox" at bounding box center [93, 113] width 4 height 4
checkbox input "true"
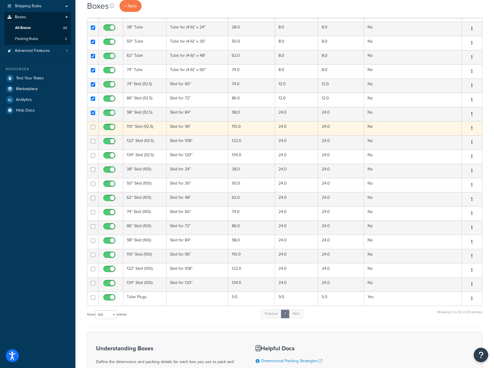
click at [93, 126] on input "checkbox" at bounding box center [93, 127] width 4 height 4
checkbox input "true"
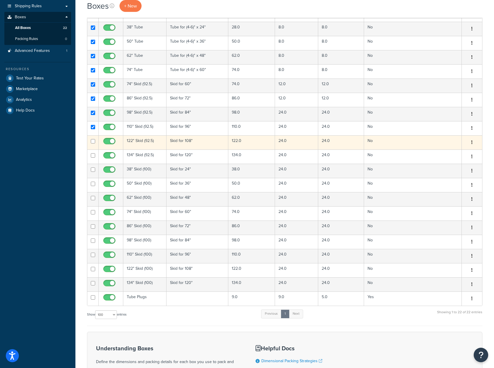
click at [94, 140] on input "checkbox" at bounding box center [93, 141] width 4 height 4
checkbox input "true"
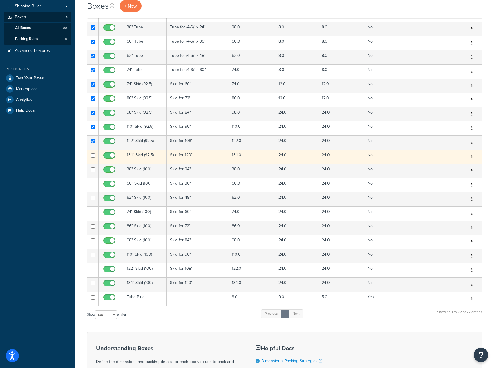
click at [93, 153] on td at bounding box center [92, 157] width 11 height 14
checkbox input "true"
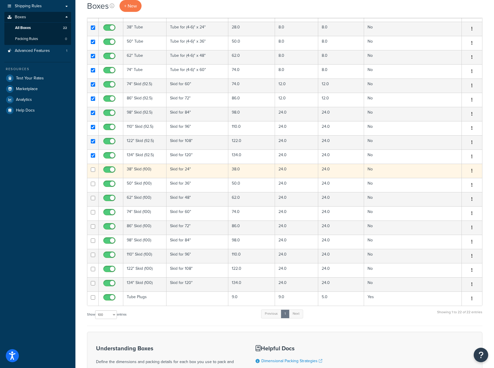
click at [93, 171] on input "checkbox" at bounding box center [93, 170] width 4 height 4
checkbox input "true"
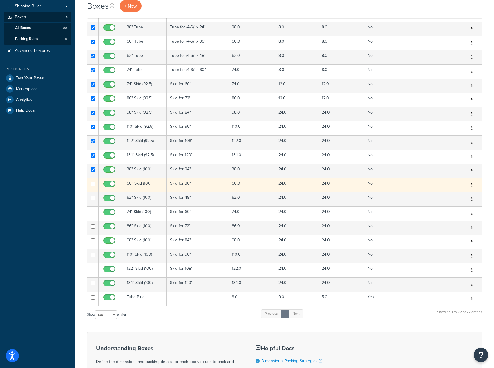
click at [93, 179] on td at bounding box center [92, 185] width 11 height 14
click at [95, 189] on td at bounding box center [92, 185] width 11 height 14
checkbox input "false"
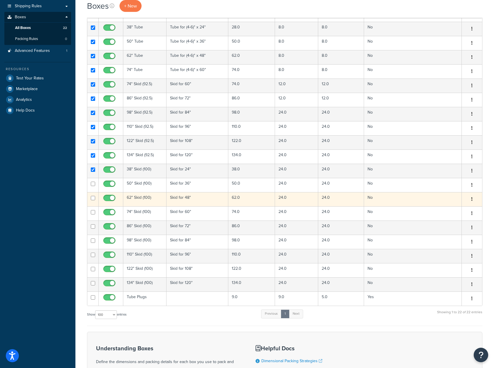
click at [96, 196] on td at bounding box center [92, 199] width 11 height 14
checkbox input "true"
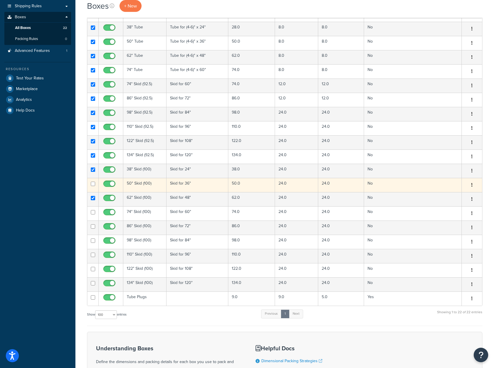
click at [96, 189] on td at bounding box center [92, 185] width 11 height 14
checkbox input "true"
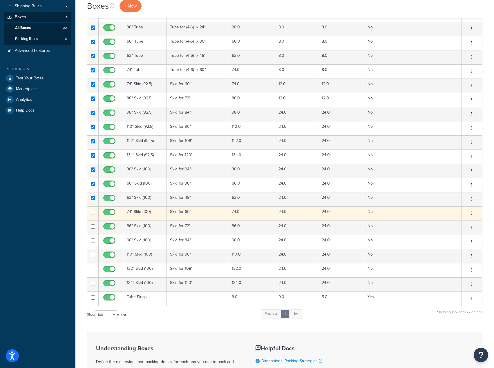
click at [94, 212] on input "checkbox" at bounding box center [93, 212] width 4 height 4
checkbox input "true"
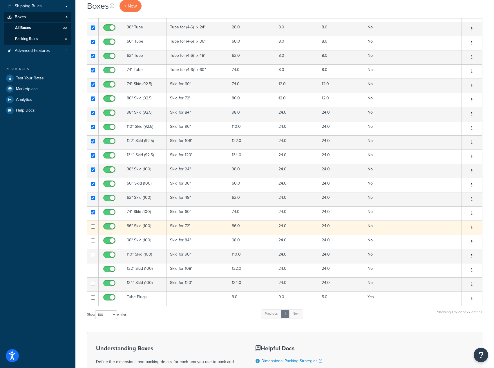
click at [94, 225] on td at bounding box center [92, 228] width 11 height 14
checkbox input "true"
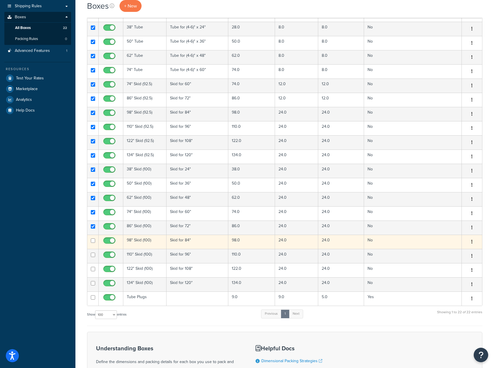
click at [91, 246] on td at bounding box center [92, 242] width 11 height 14
checkbox input "true"
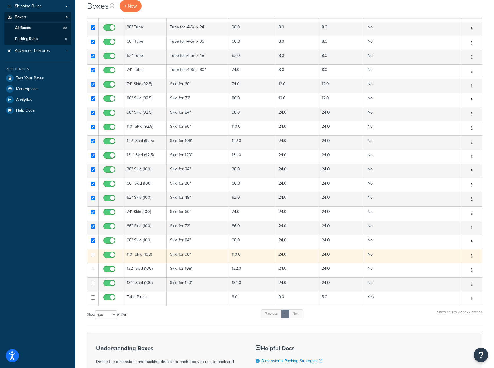
click at [95, 253] on td at bounding box center [92, 256] width 11 height 14
checkbox input "true"
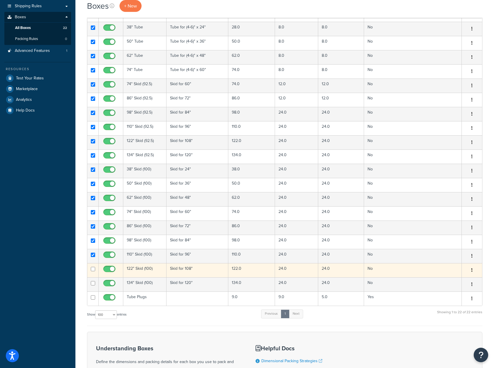
click at [95, 267] on td at bounding box center [92, 270] width 11 height 14
checkbox input "true"
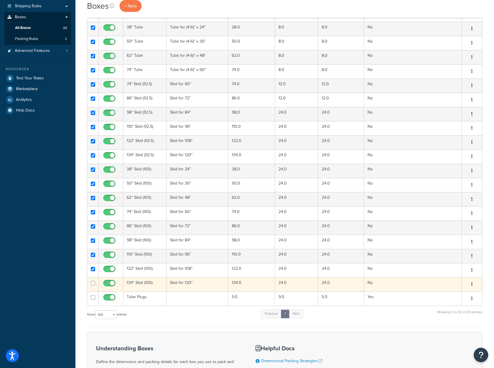
click at [93, 283] on input "checkbox" at bounding box center [93, 283] width 4 height 4
checkbox input "true"
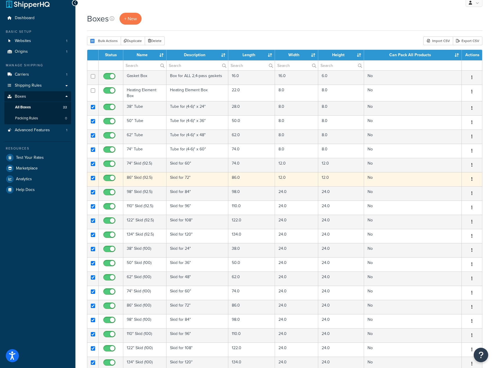
scroll to position [0, 0]
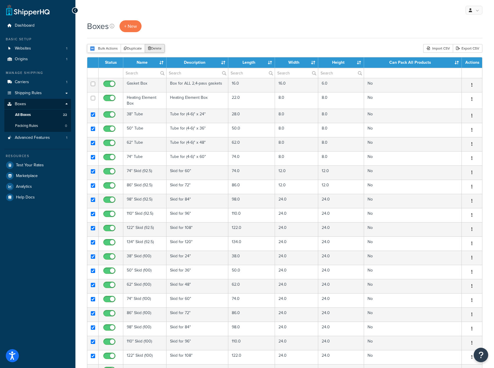
click at [151, 49] on button "Delete" at bounding box center [155, 48] width 20 height 9
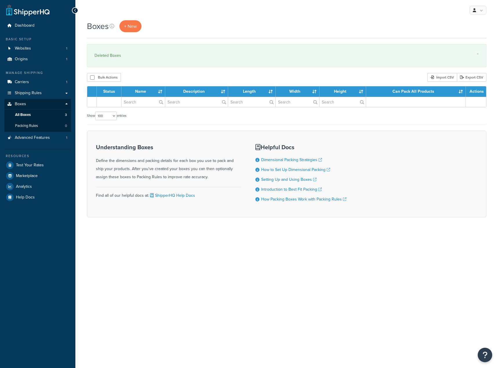
select select "100"
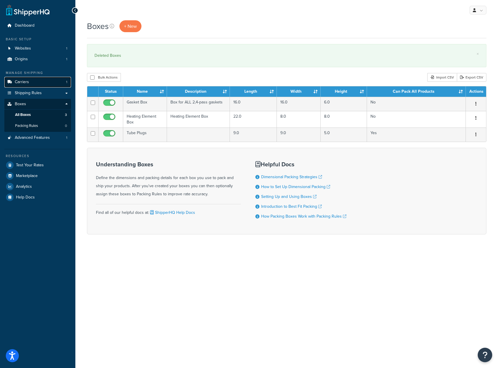
click at [15, 81] on span "Carriers" at bounding box center [22, 82] width 14 height 5
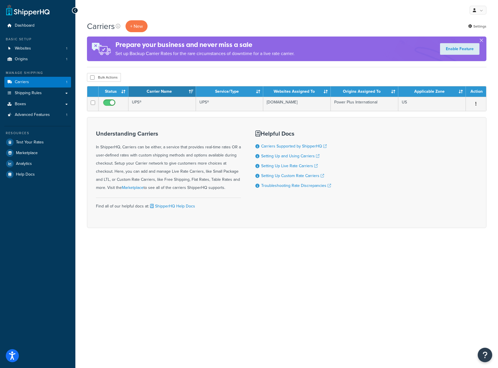
drag, startPoint x: 283, startPoint y: 282, endPoint x: 330, endPoint y: 254, distance: 54.1
click at [283, 281] on div "My Profile Billing Global Settings Contact Us Logout Carriers + New Settings Pr…" at bounding box center [286, 184] width 423 height 368
click at [270, 248] on div "Carriers + New Settings Prepare your business and never miss a sale Set up Back…" at bounding box center [286, 134] width 423 height 228
